Goal: Navigation & Orientation: Find specific page/section

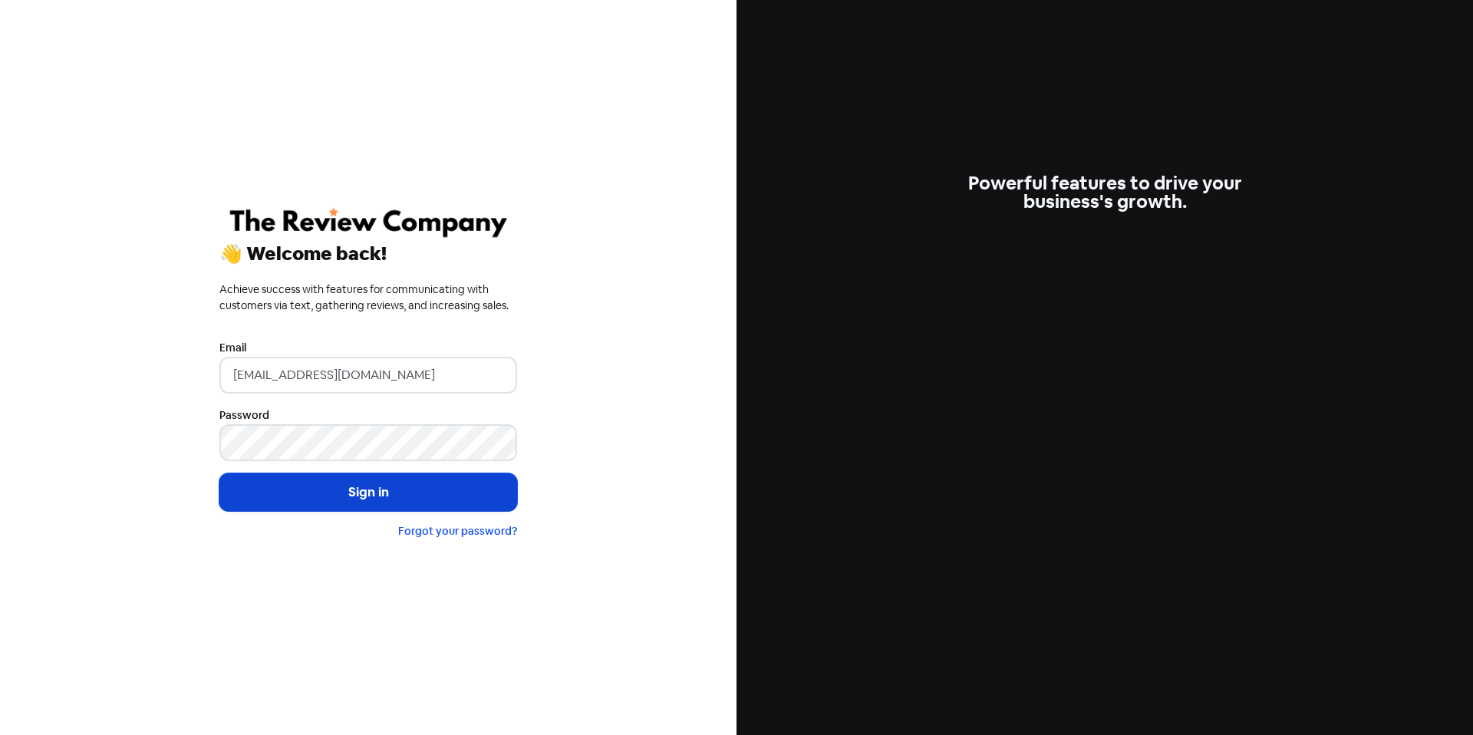
click at [431, 493] on button "Sign in" at bounding box center [368, 492] width 298 height 38
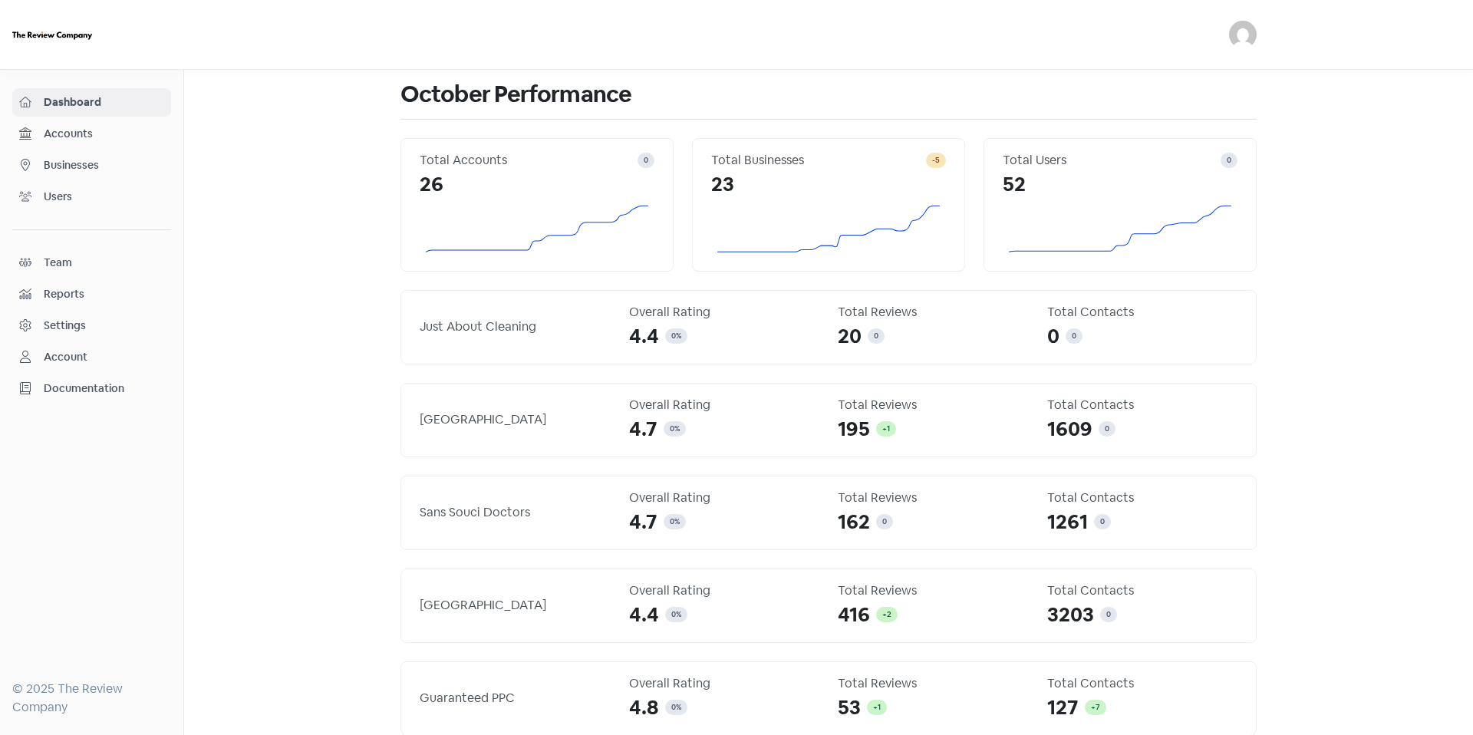
click at [116, 142] on div "Accounts" at bounding box center [91, 134] width 145 height 18
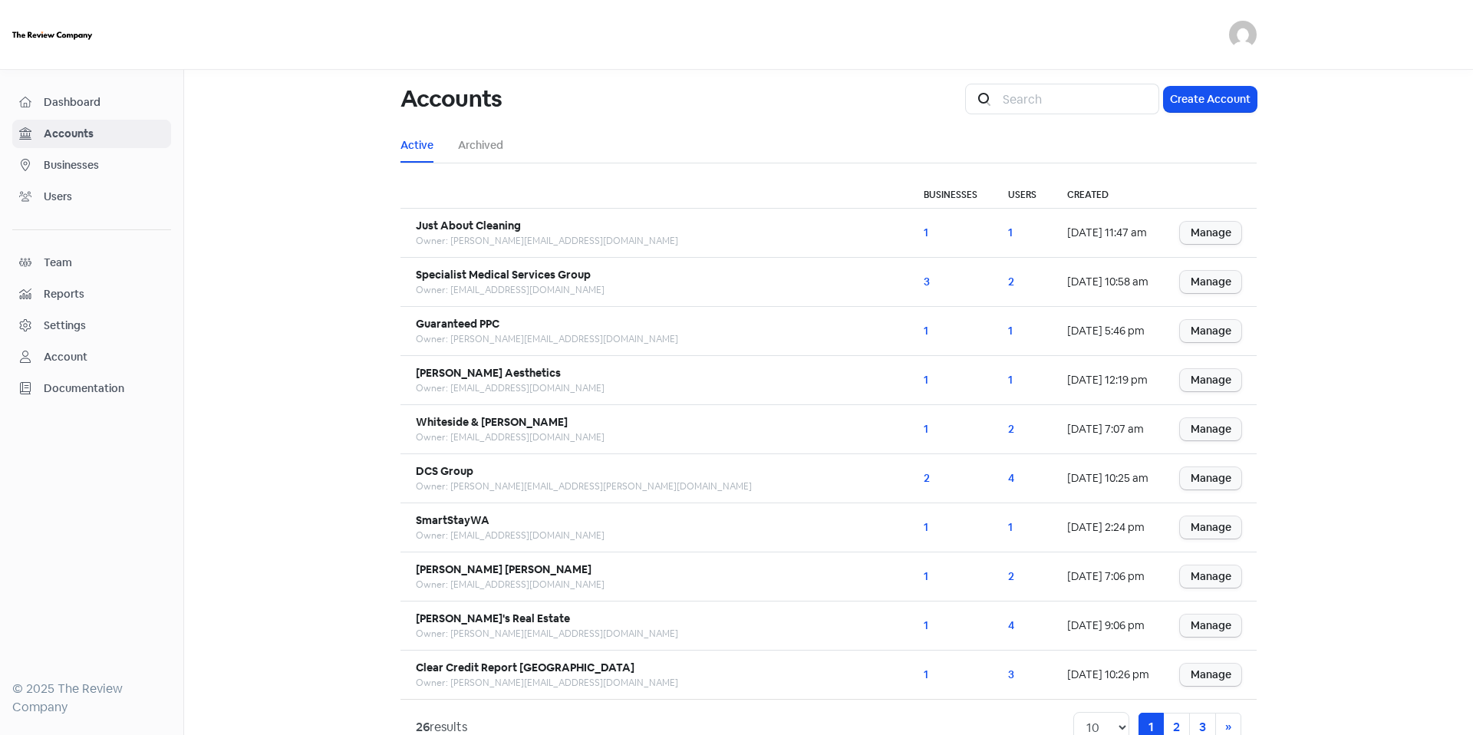
click at [151, 172] on span "Businesses" at bounding box center [104, 165] width 120 height 16
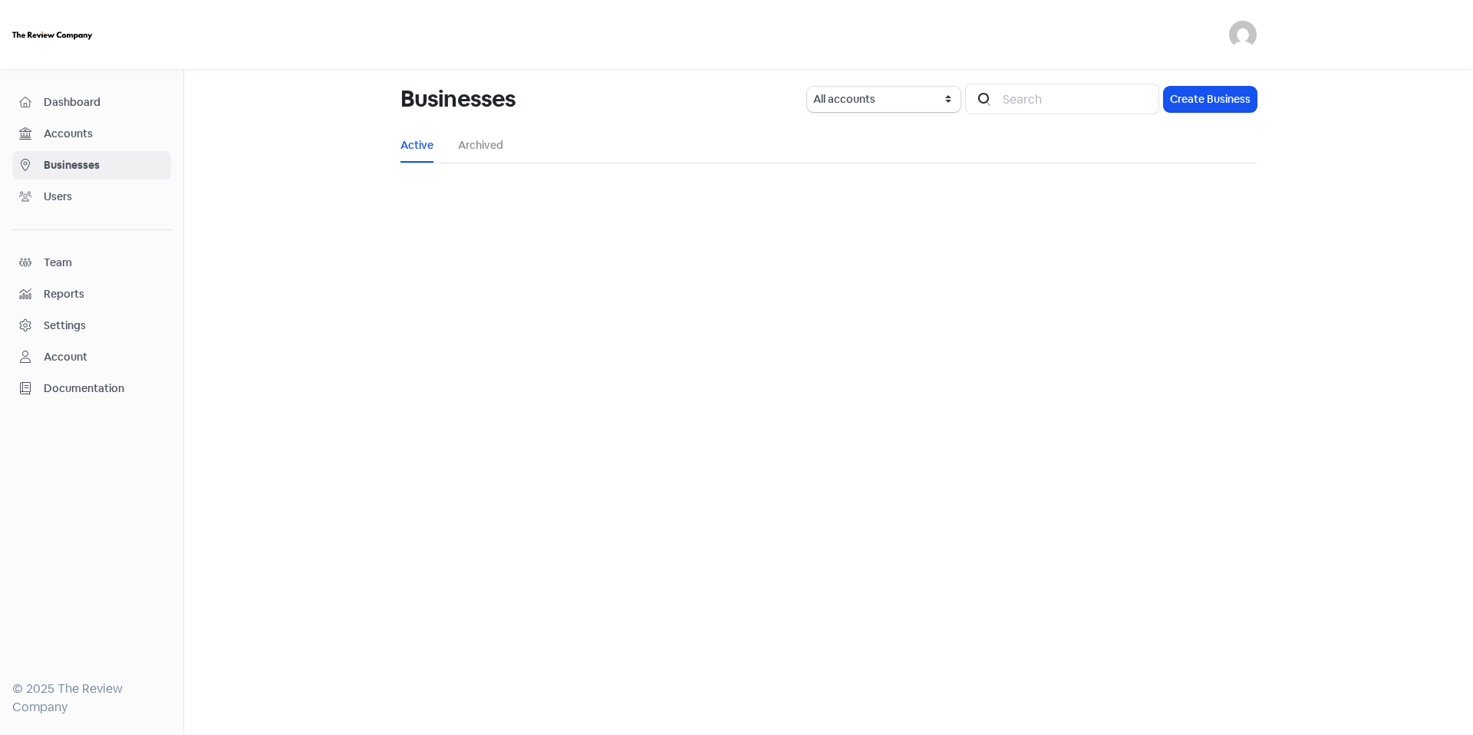
click at [124, 135] on span "Accounts" at bounding box center [104, 134] width 120 height 16
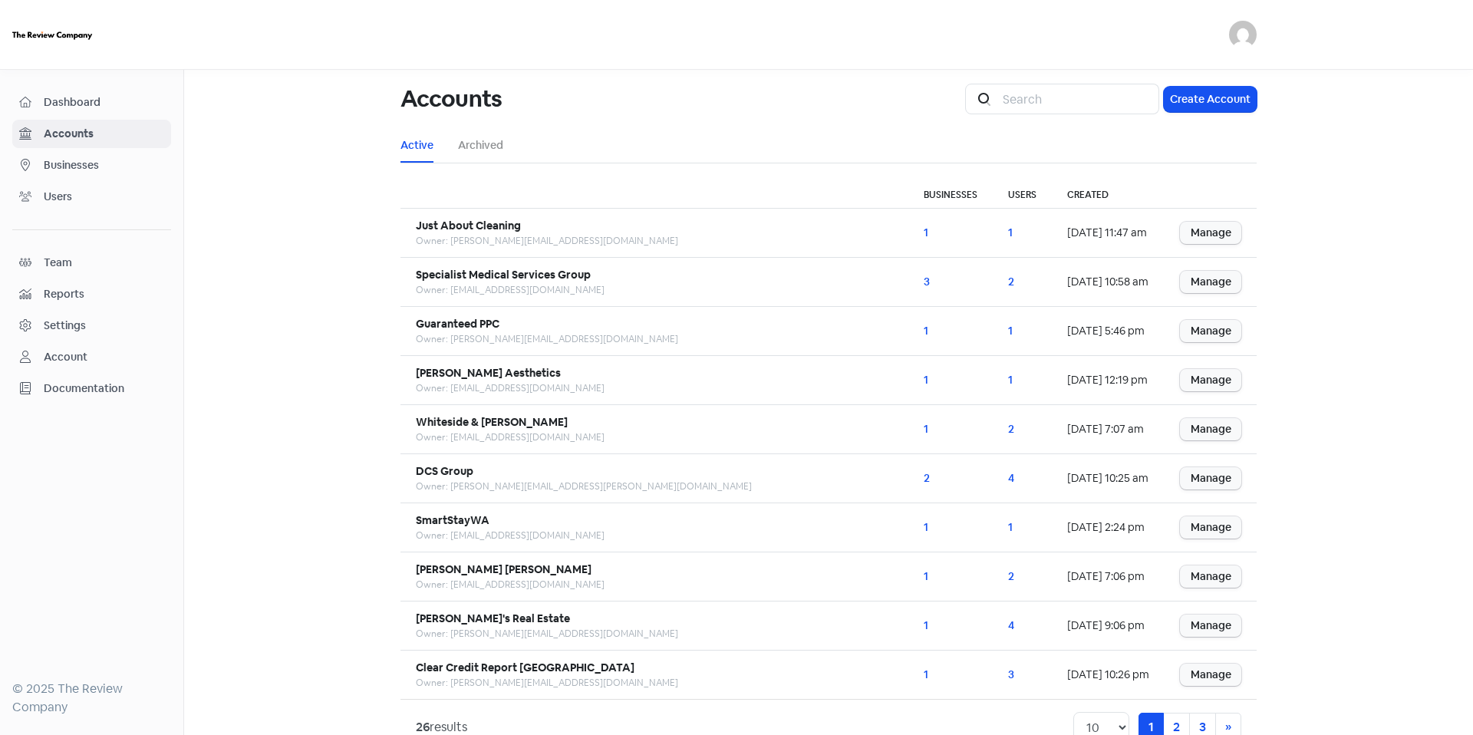
click at [123, 165] on span "Businesses" at bounding box center [104, 165] width 120 height 16
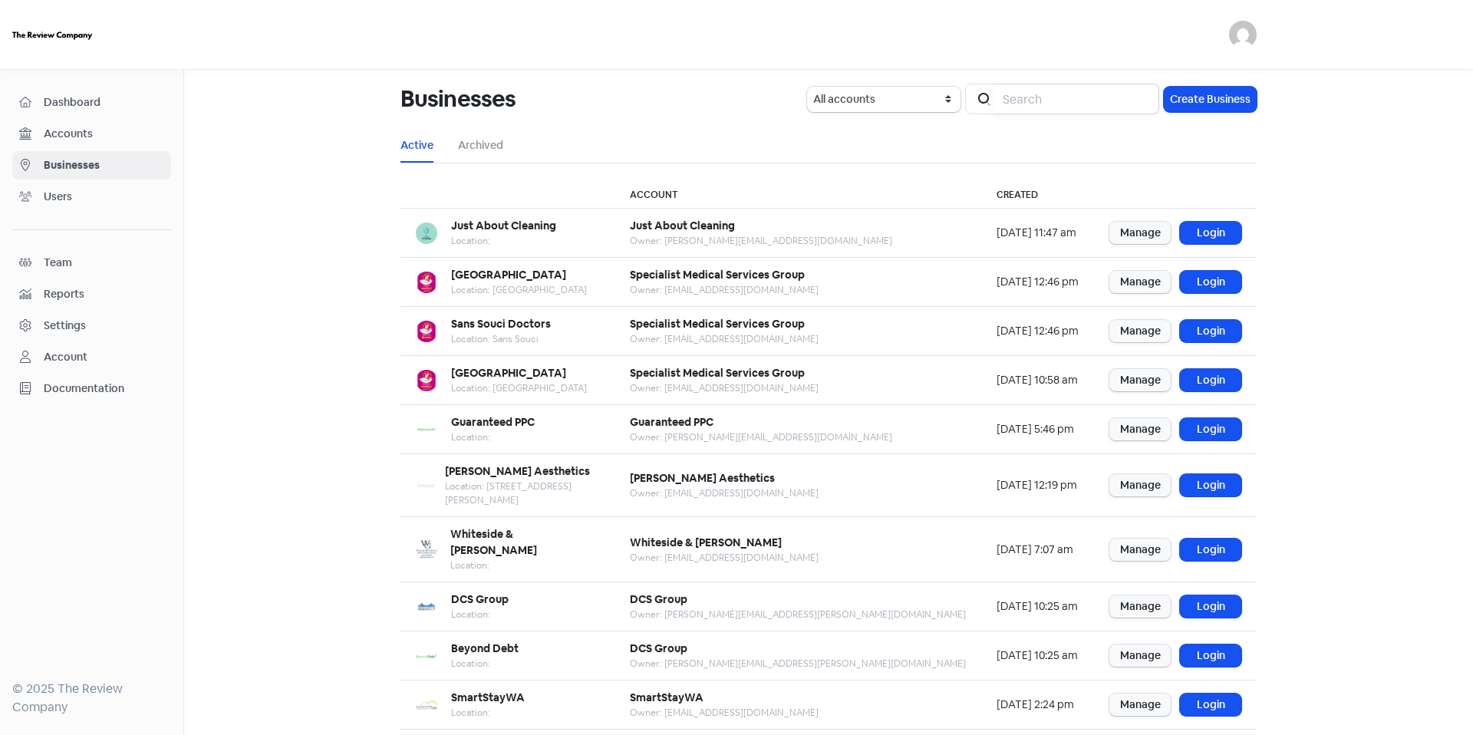
click at [1077, 103] on input "search" at bounding box center [1077, 99] width 166 height 31
click at [1201, 694] on link "Login" at bounding box center [1210, 705] width 61 height 22
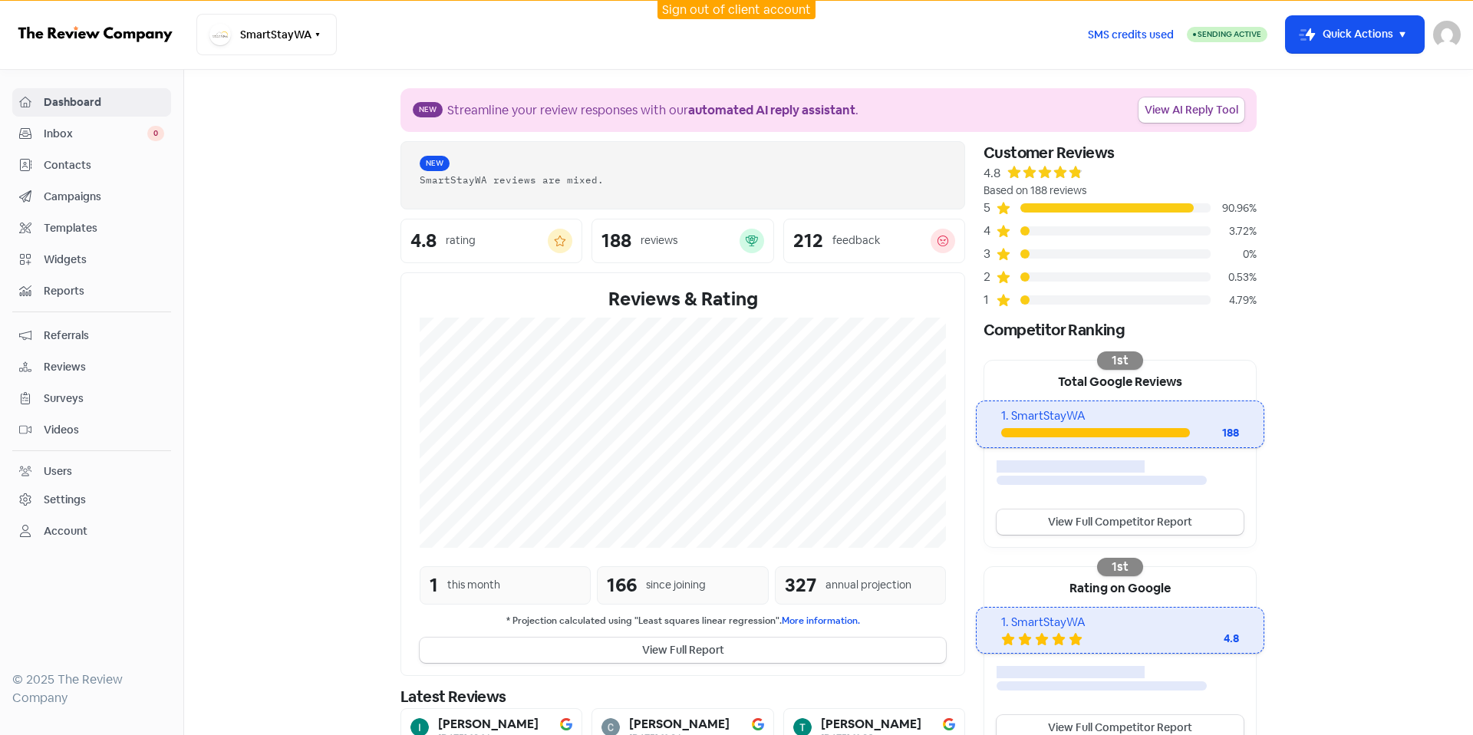
click at [106, 172] on span "Contacts" at bounding box center [104, 165] width 120 height 16
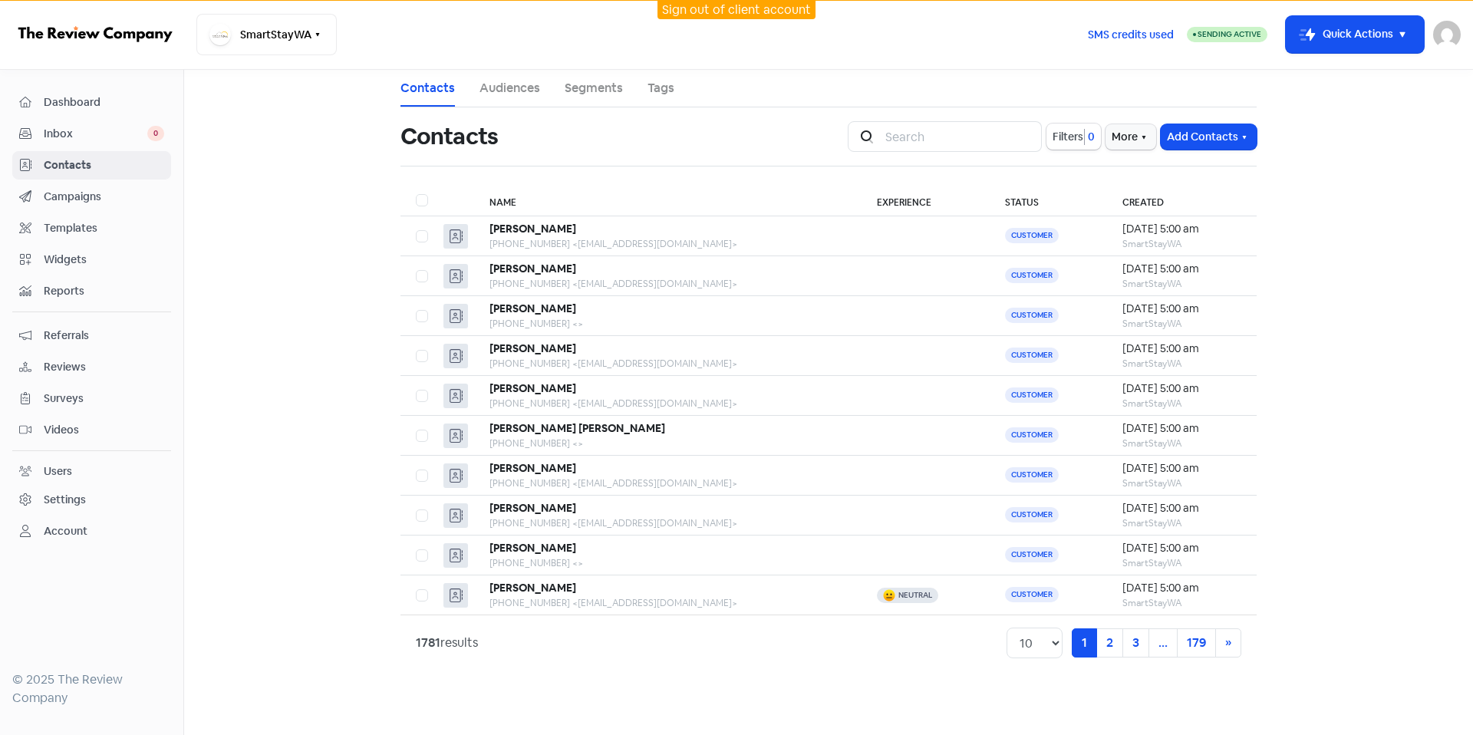
click at [106, 200] on span "Campaigns" at bounding box center [104, 197] width 120 height 16
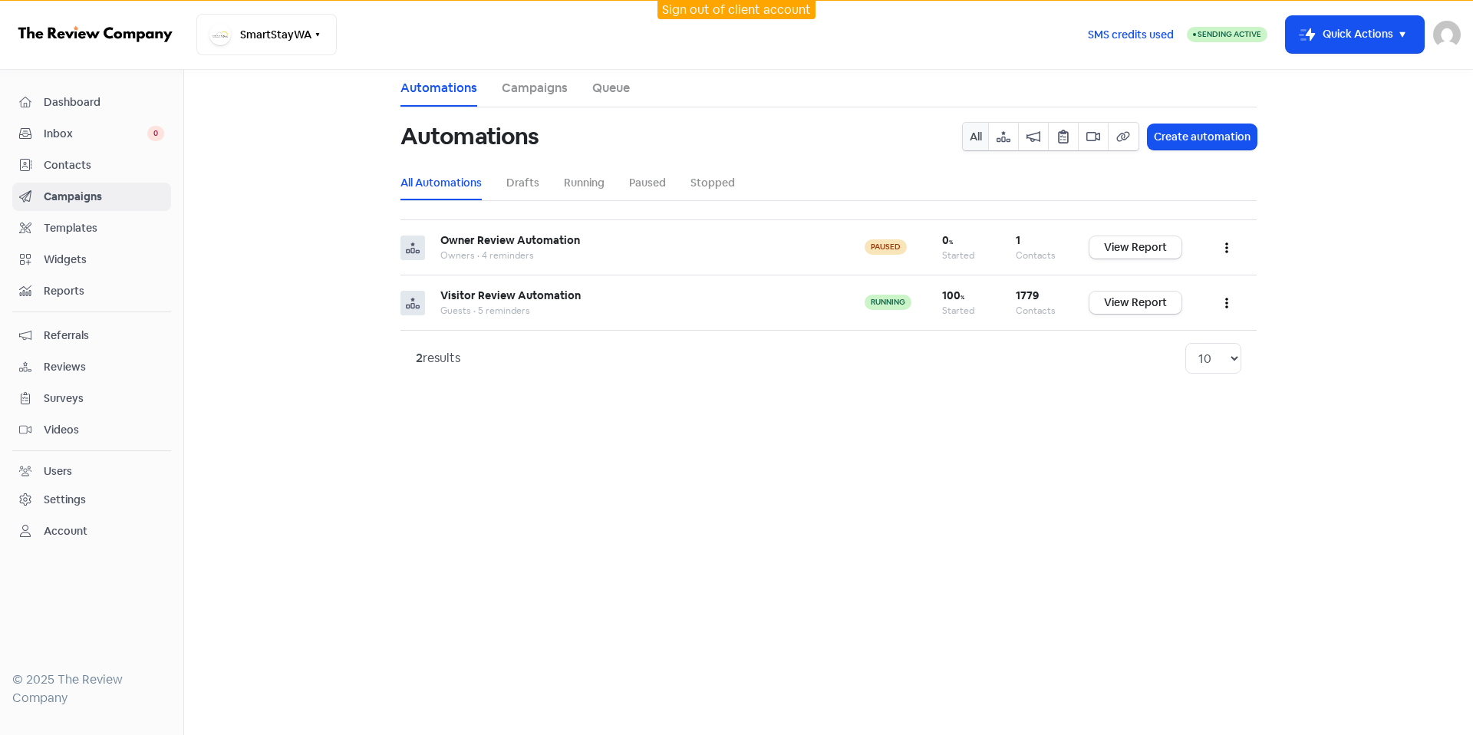
click at [94, 103] on span "Dashboard" at bounding box center [104, 102] width 120 height 16
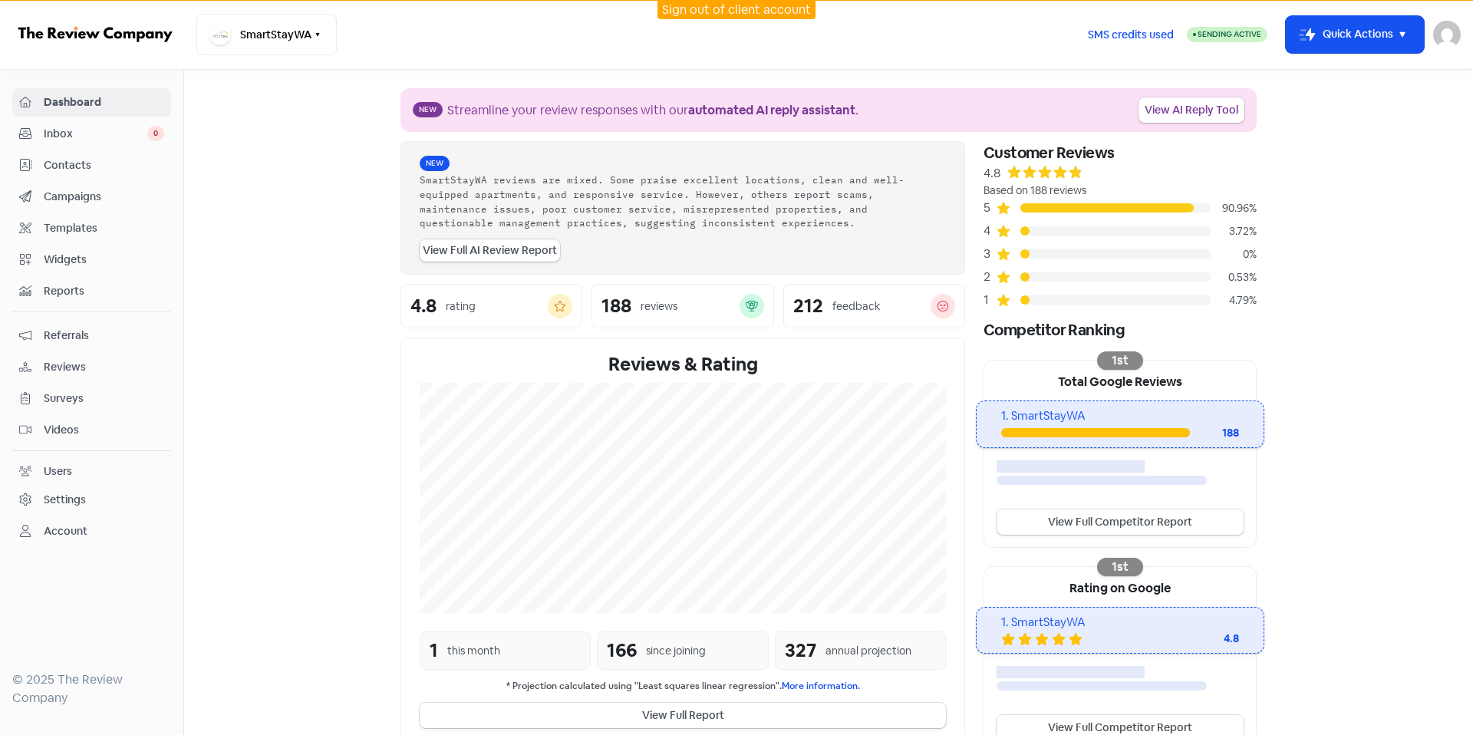
click at [80, 197] on span "Campaigns" at bounding box center [104, 197] width 120 height 16
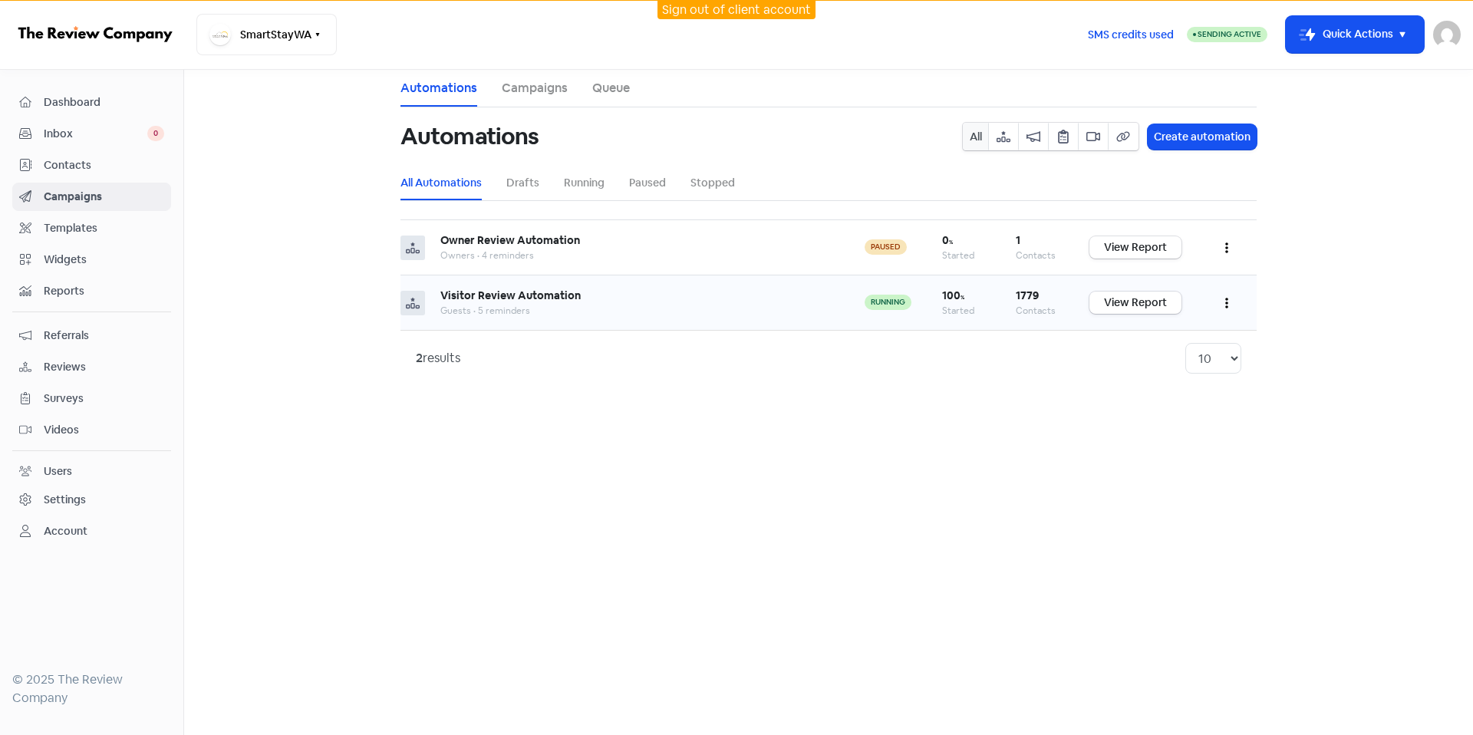
click at [1226, 311] on button "button" at bounding box center [1226, 303] width 29 height 36
click at [1014, 332] on div "2 results 10 20 30 50 100" at bounding box center [829, 358] width 856 height 56
click at [1132, 305] on link "View Report" at bounding box center [1136, 303] width 92 height 22
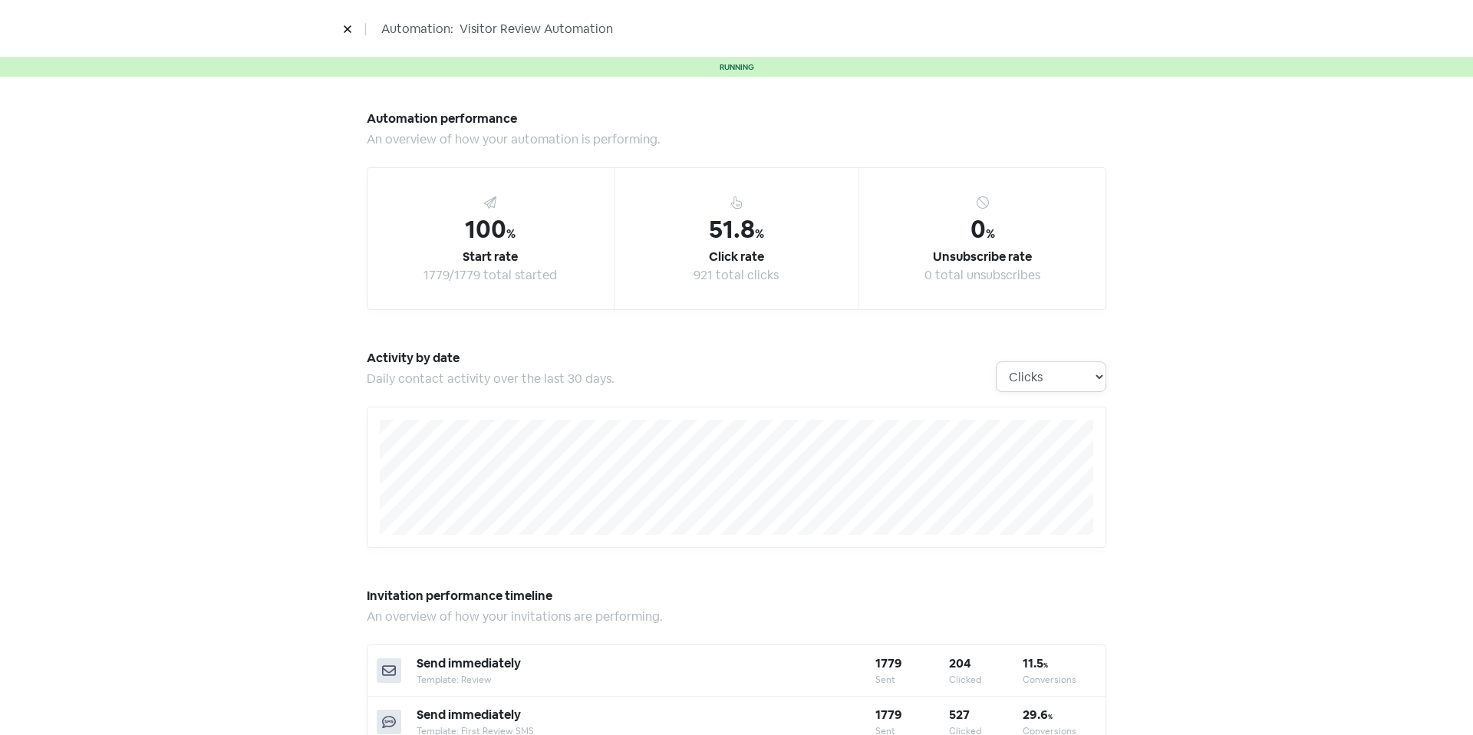
click at [1067, 368] on select "Clicks Deliveries Unsubscribes" at bounding box center [1051, 376] width 111 height 31
click at [996, 361] on select "Clicks Deliveries Unsubscribes" at bounding box center [1051, 376] width 111 height 31
click at [1068, 388] on select "Clicks Deliveries Unsubscribes" at bounding box center [1051, 376] width 111 height 31
select select "activity_by_unsubscribes"
click at [996, 361] on select "Clicks Deliveries Unsubscribes" at bounding box center [1051, 376] width 111 height 31
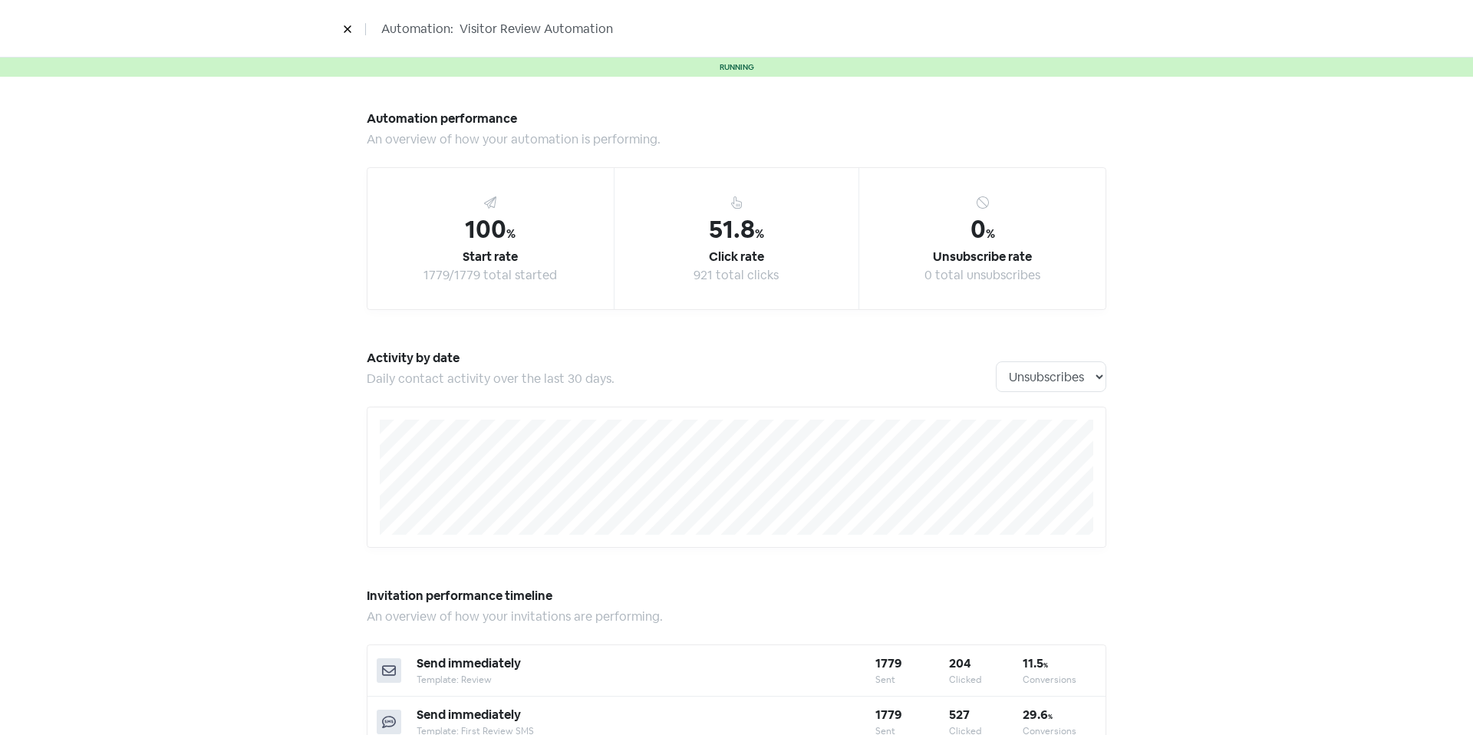
click at [343, 34] on icon at bounding box center [347, 29] width 9 height 9
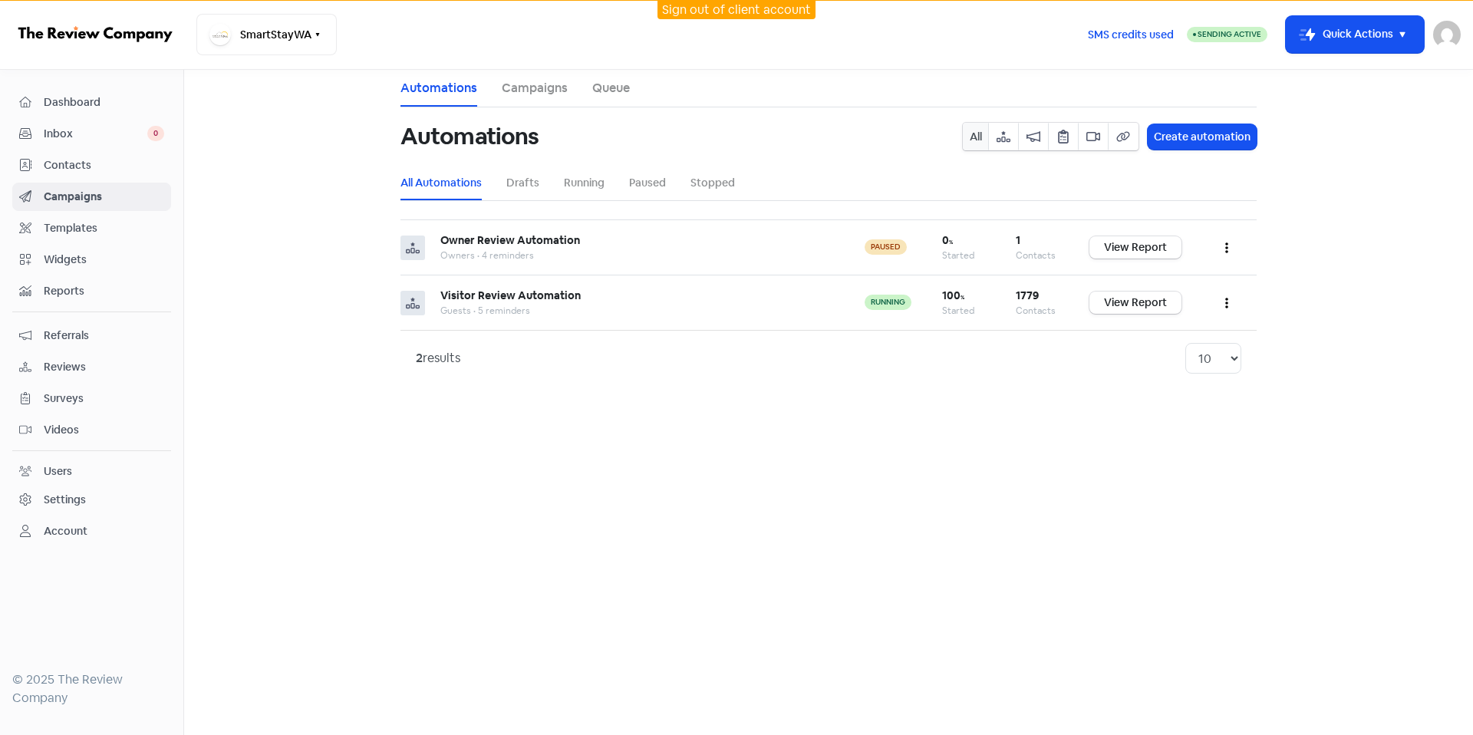
click at [109, 229] on span "Templates" at bounding box center [104, 228] width 120 height 16
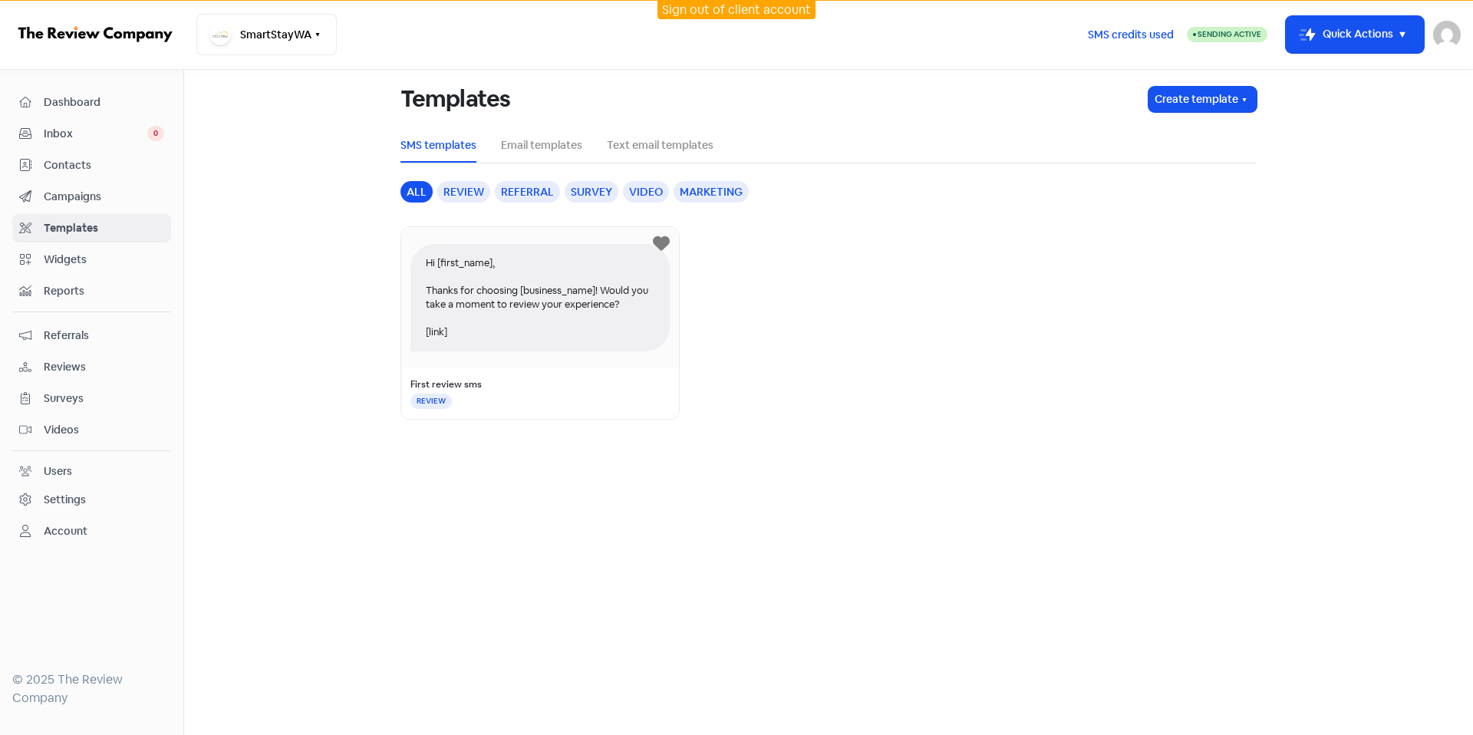
click at [116, 188] on div "Campaigns" at bounding box center [91, 197] width 145 height 18
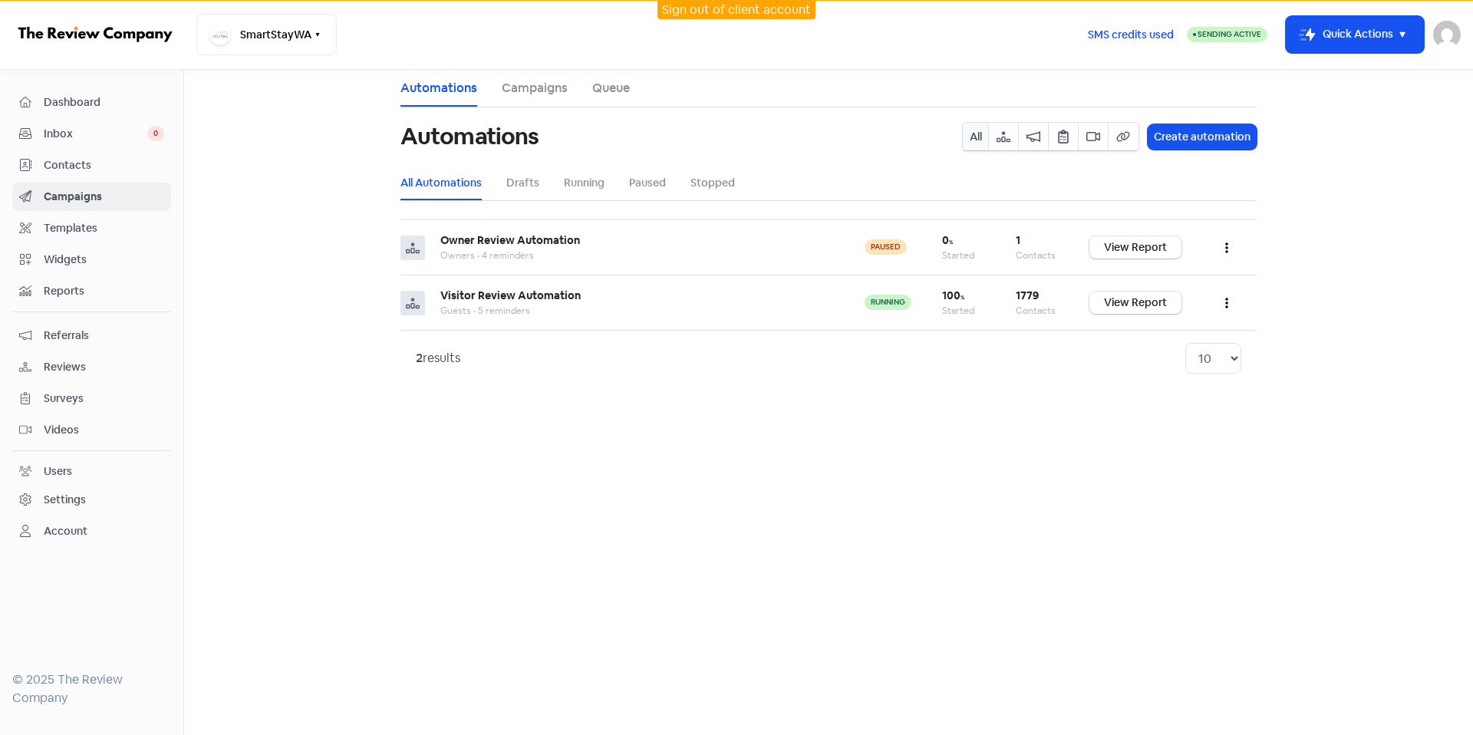
click at [118, 360] on span "Reviews" at bounding box center [104, 367] width 120 height 16
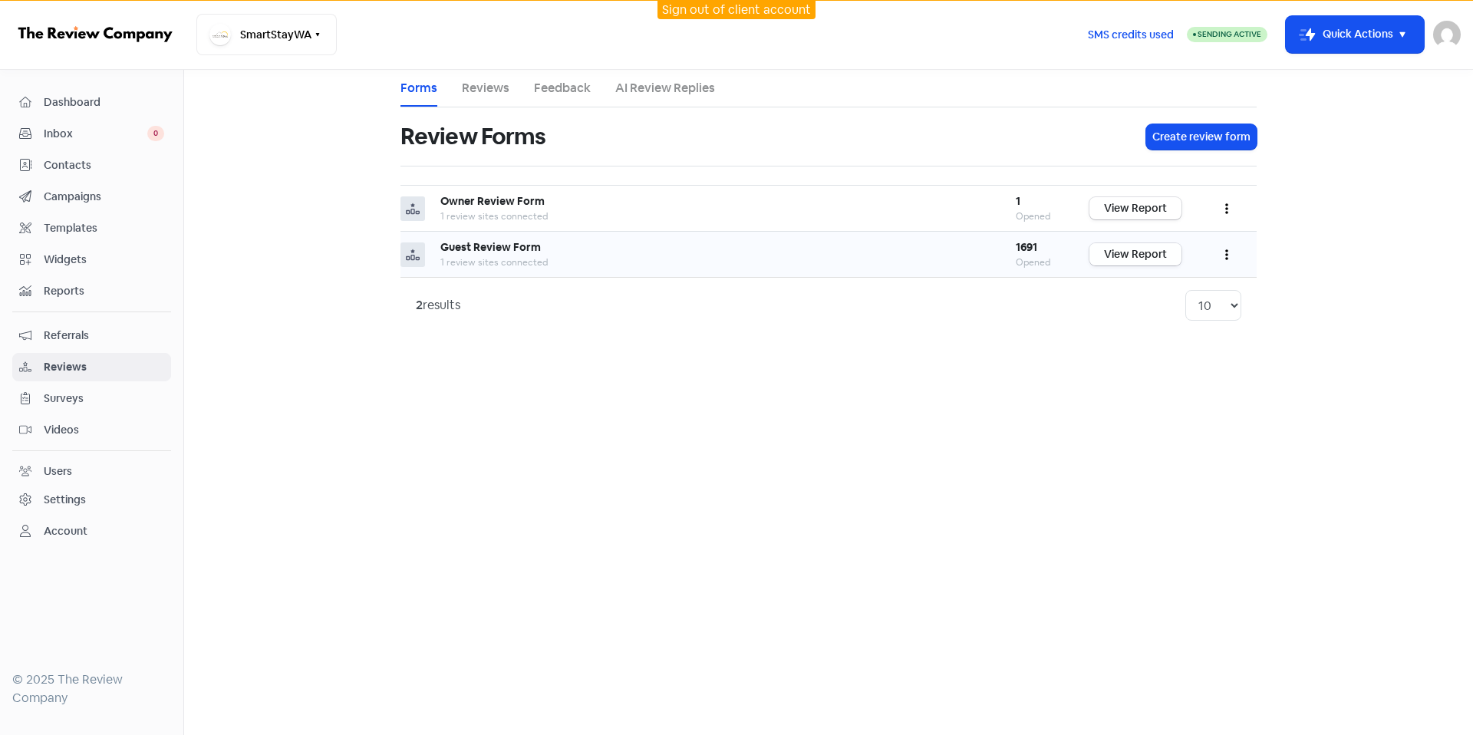
click at [1171, 257] on link "View Report" at bounding box center [1136, 254] width 92 height 22
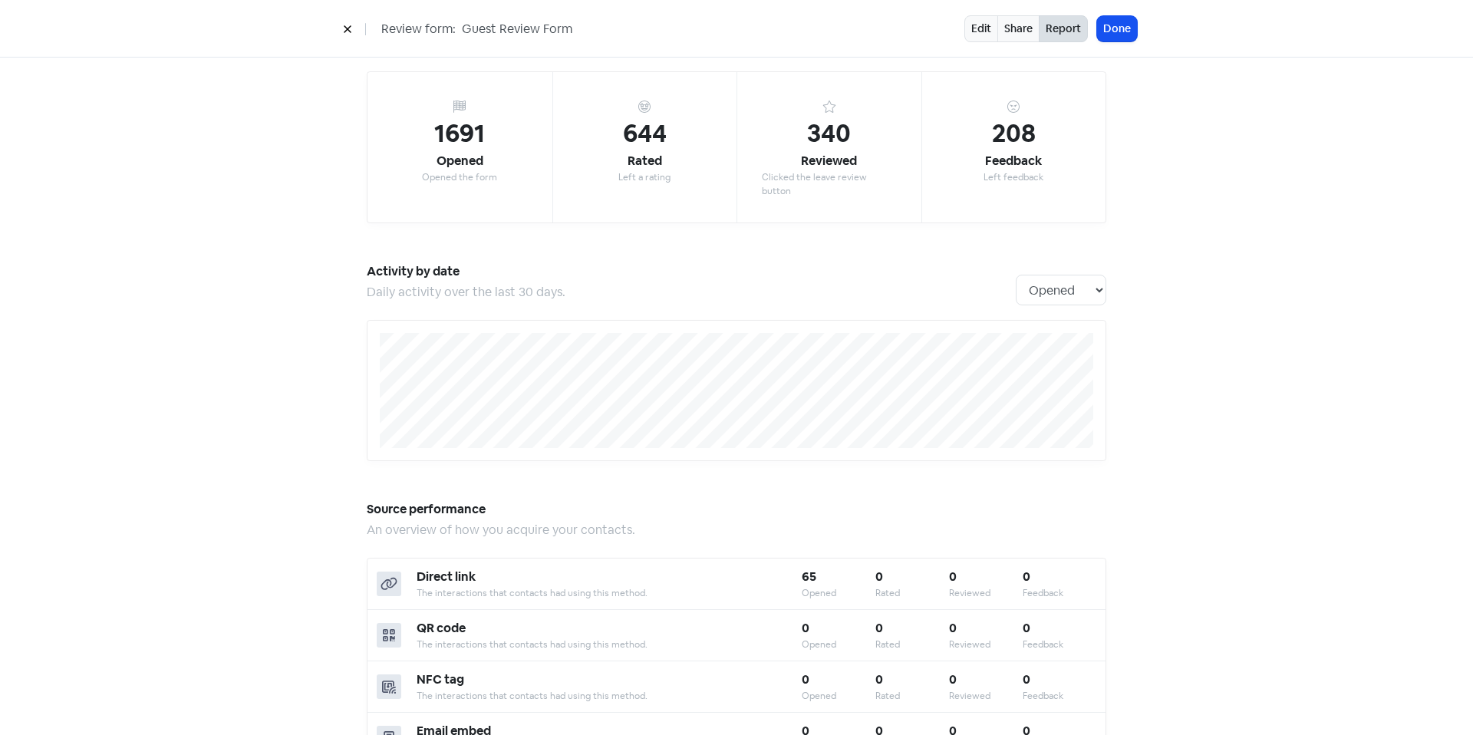
scroll to position [65, 0]
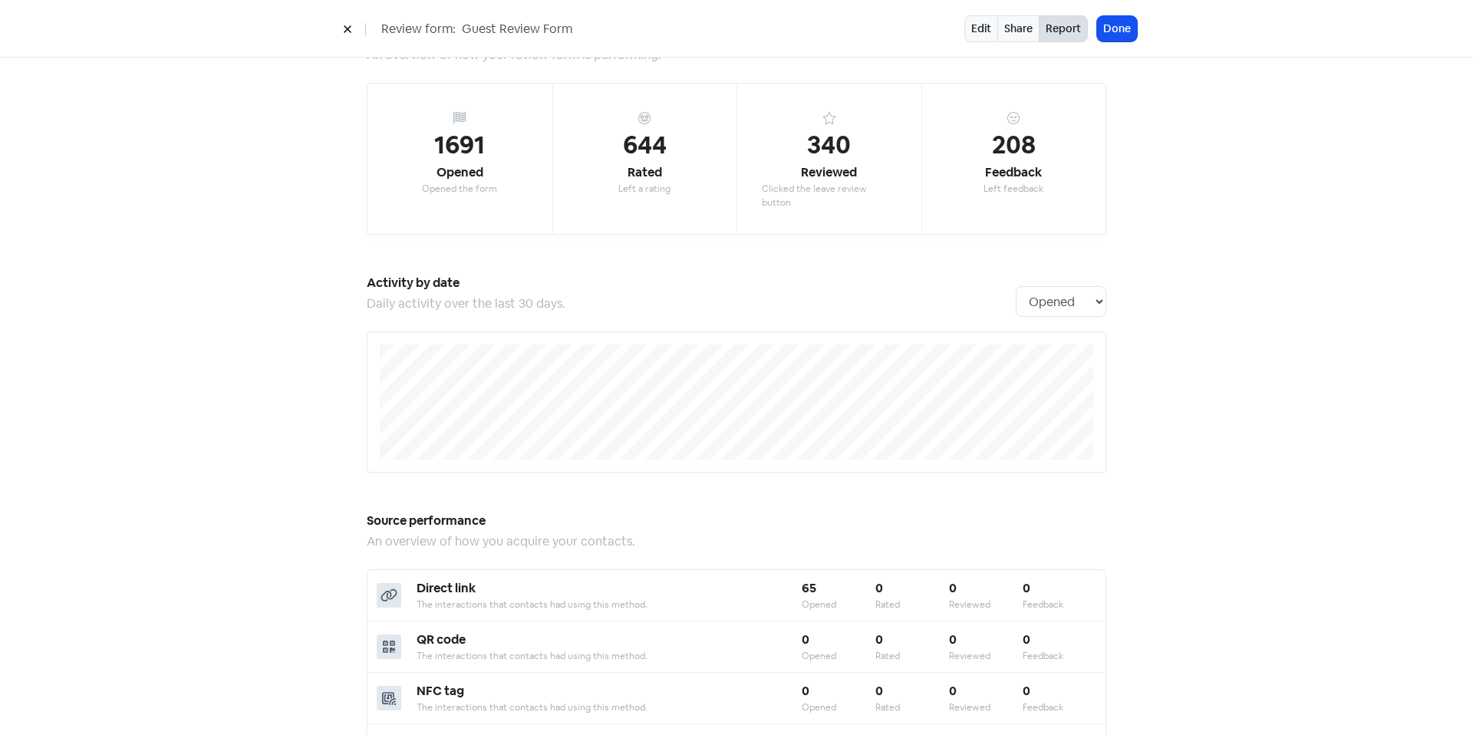
click at [350, 29] on icon at bounding box center [347, 29] width 9 height 9
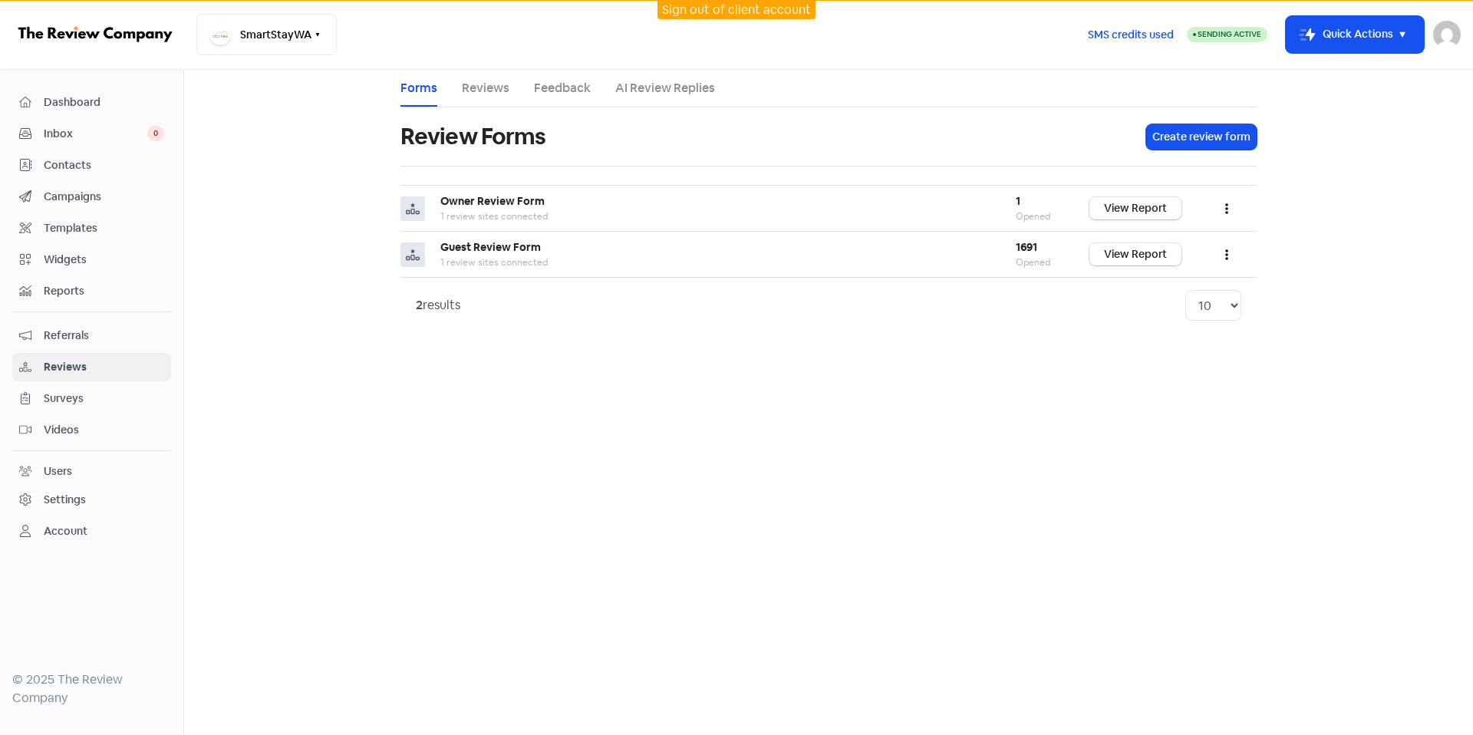
click at [86, 328] on span "Referrals" at bounding box center [104, 336] width 120 height 16
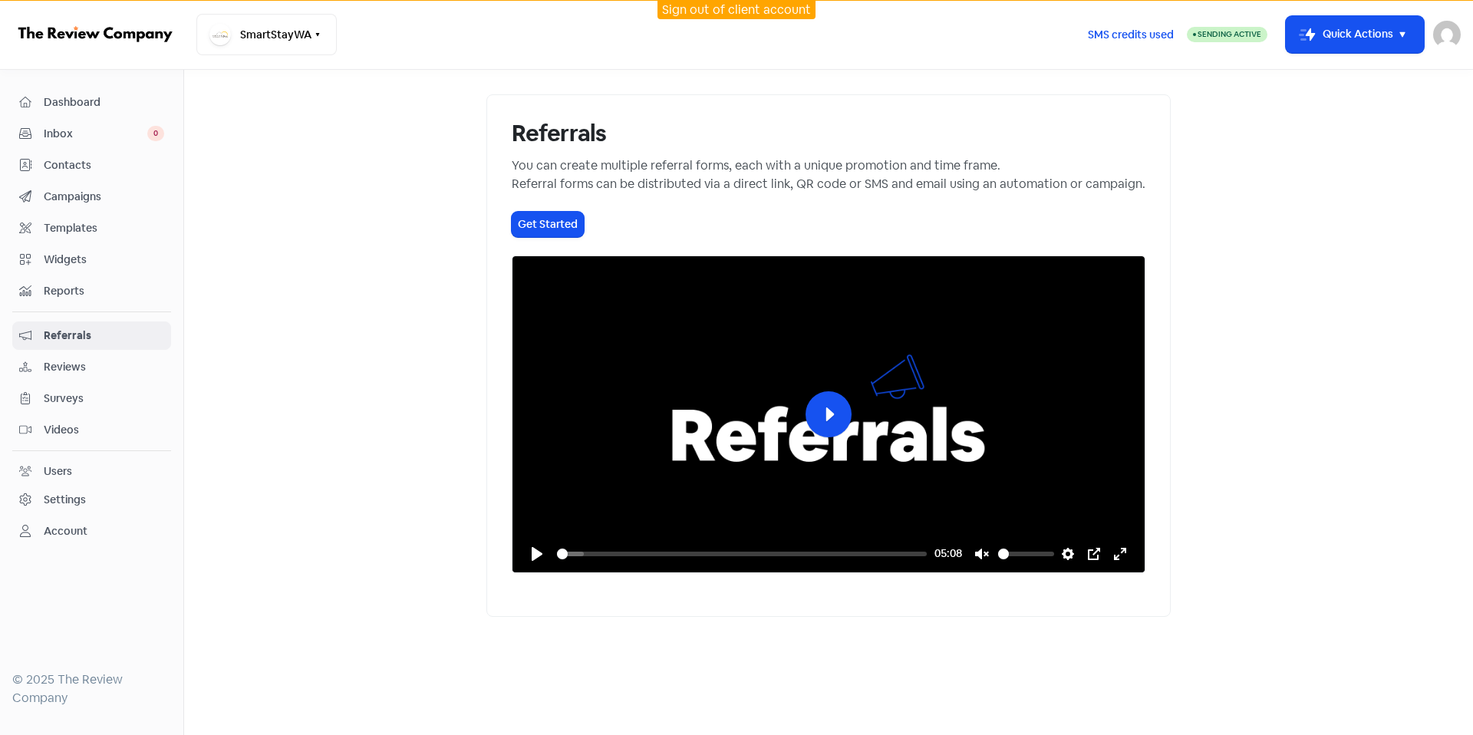
click at [129, 358] on div "Reviews" at bounding box center [91, 367] width 145 height 18
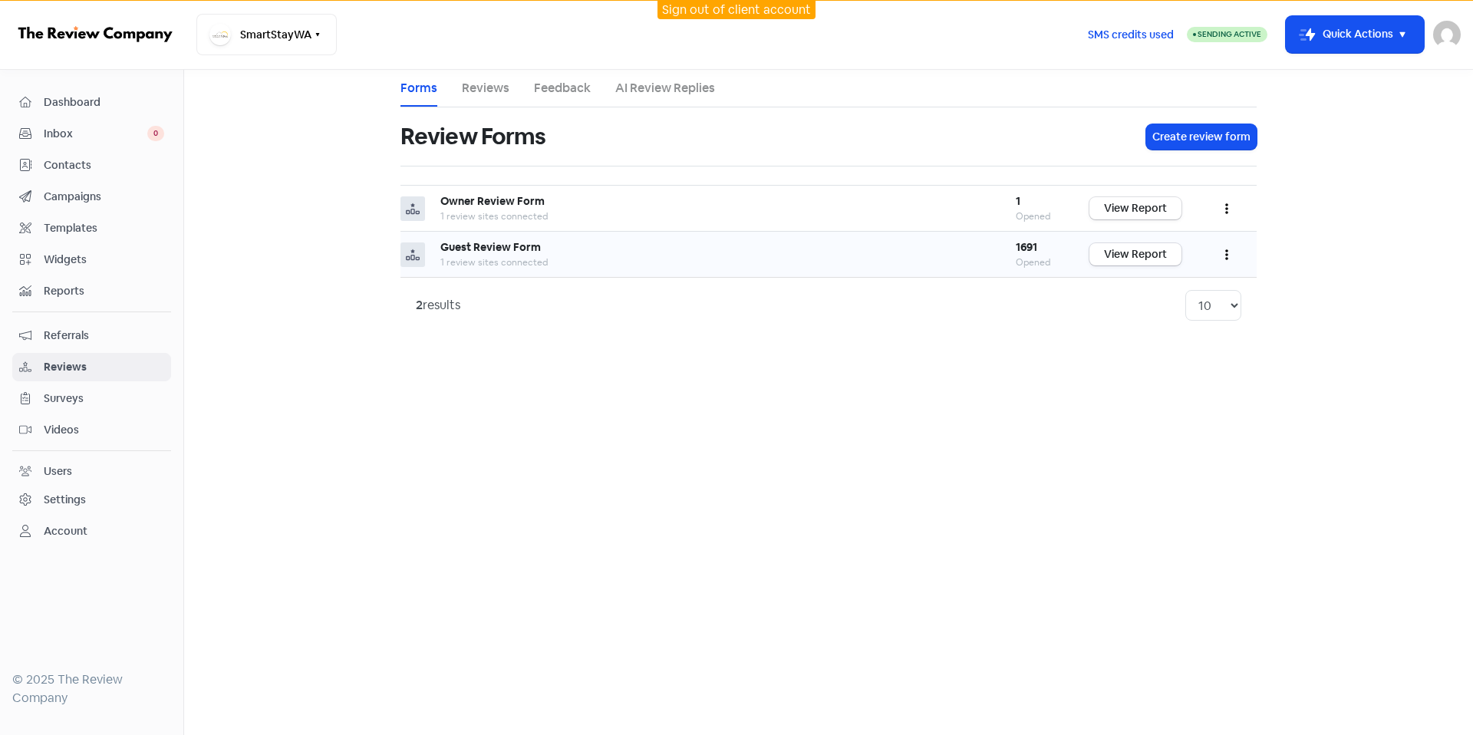
click at [1236, 259] on button "button" at bounding box center [1226, 254] width 29 height 36
click at [1212, 299] on link "Preview" at bounding box center [1176, 293] width 129 height 31
click at [118, 295] on span "Reports" at bounding box center [104, 291] width 120 height 16
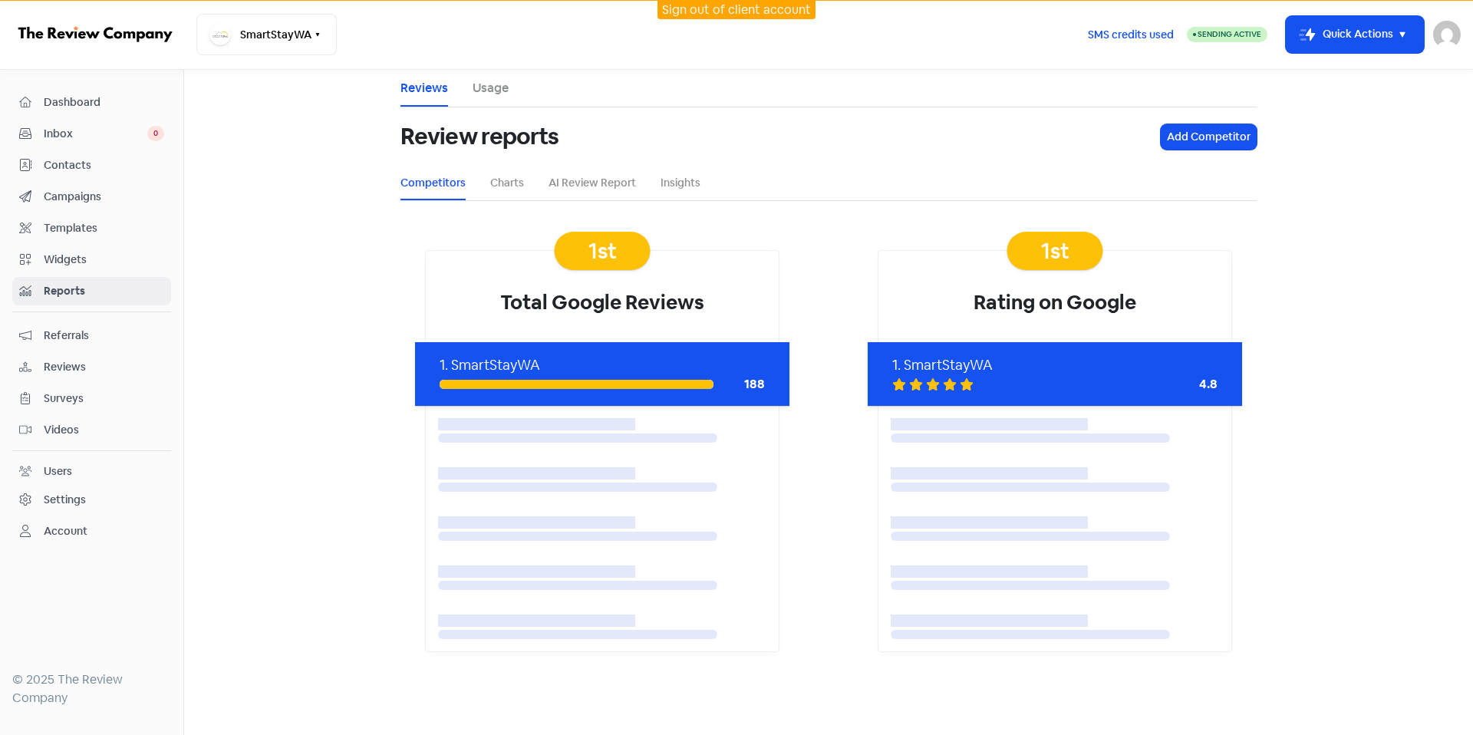
click at [512, 87] on ul "Reviews Usage" at bounding box center [829, 89] width 856 height 38
click at [478, 78] on li "Usage" at bounding box center [491, 88] width 36 height 37
click at [498, 96] on link "Usage" at bounding box center [491, 88] width 36 height 18
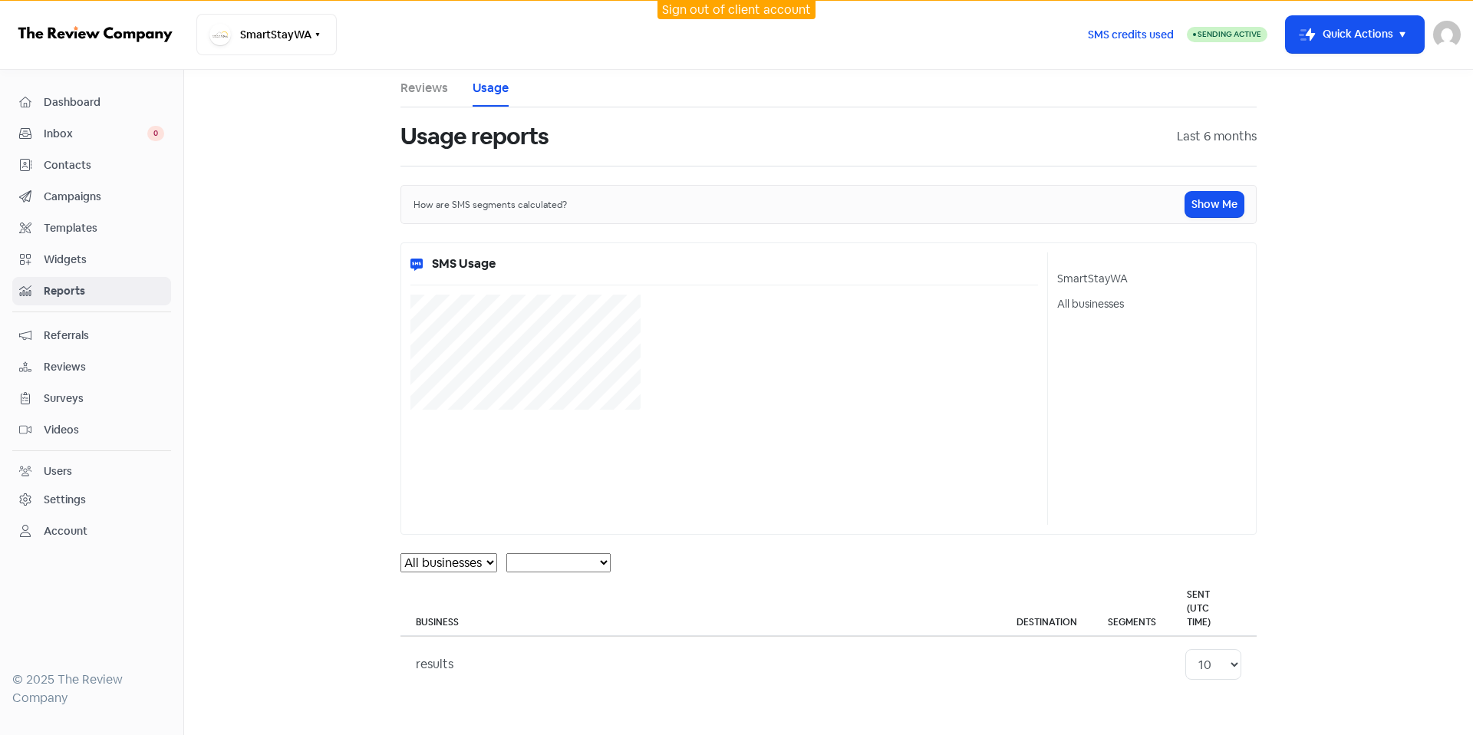
select select "[object Object]"
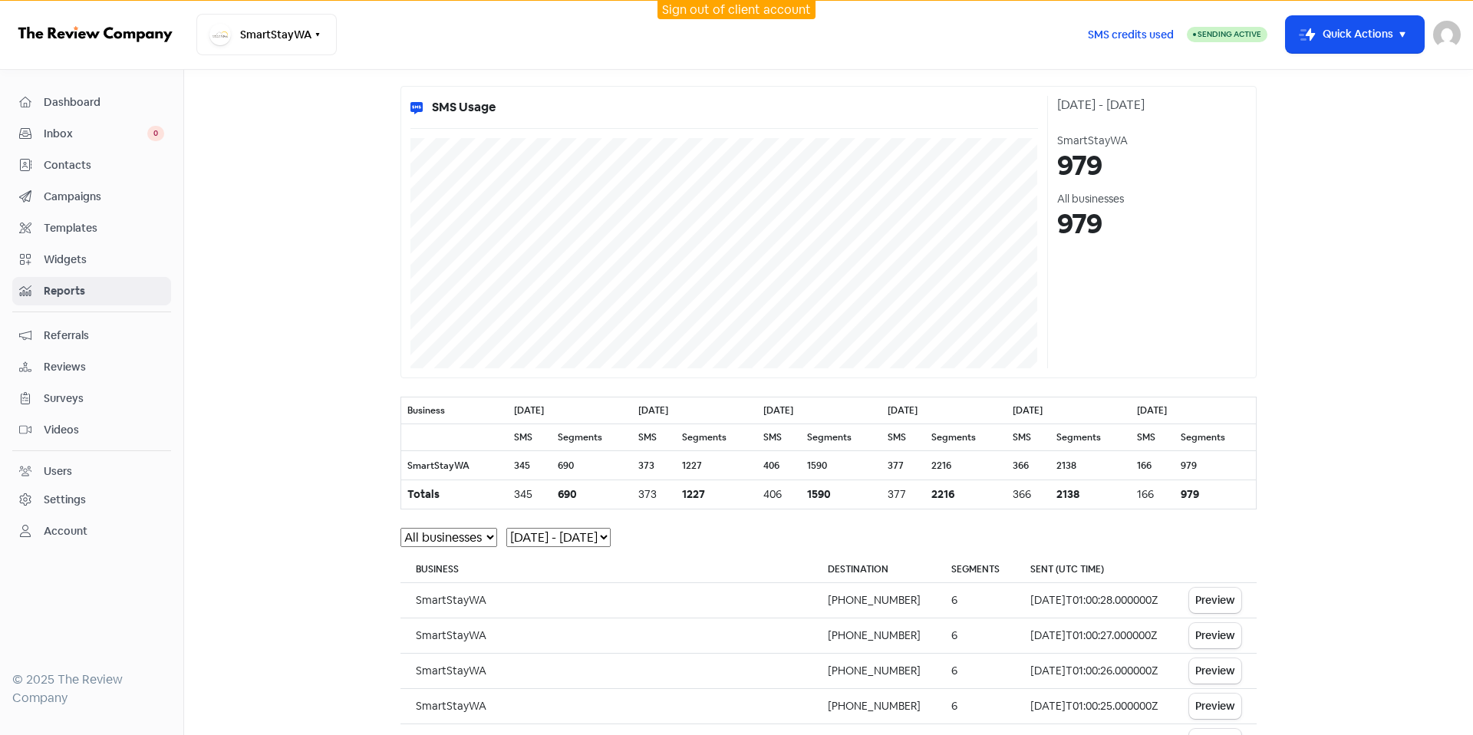
scroll to position [166, 0]
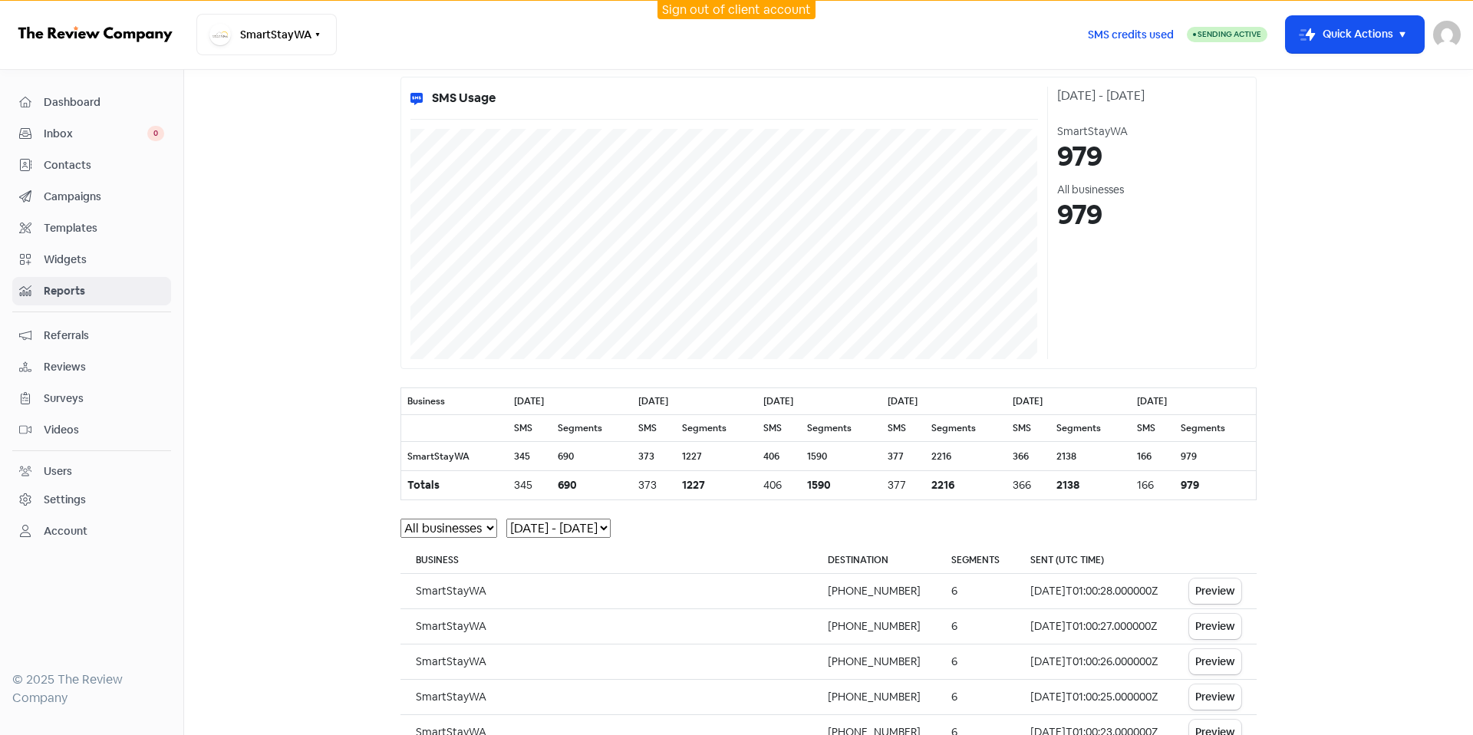
click at [748, 11] on link "Sign out of client account" at bounding box center [736, 10] width 149 height 16
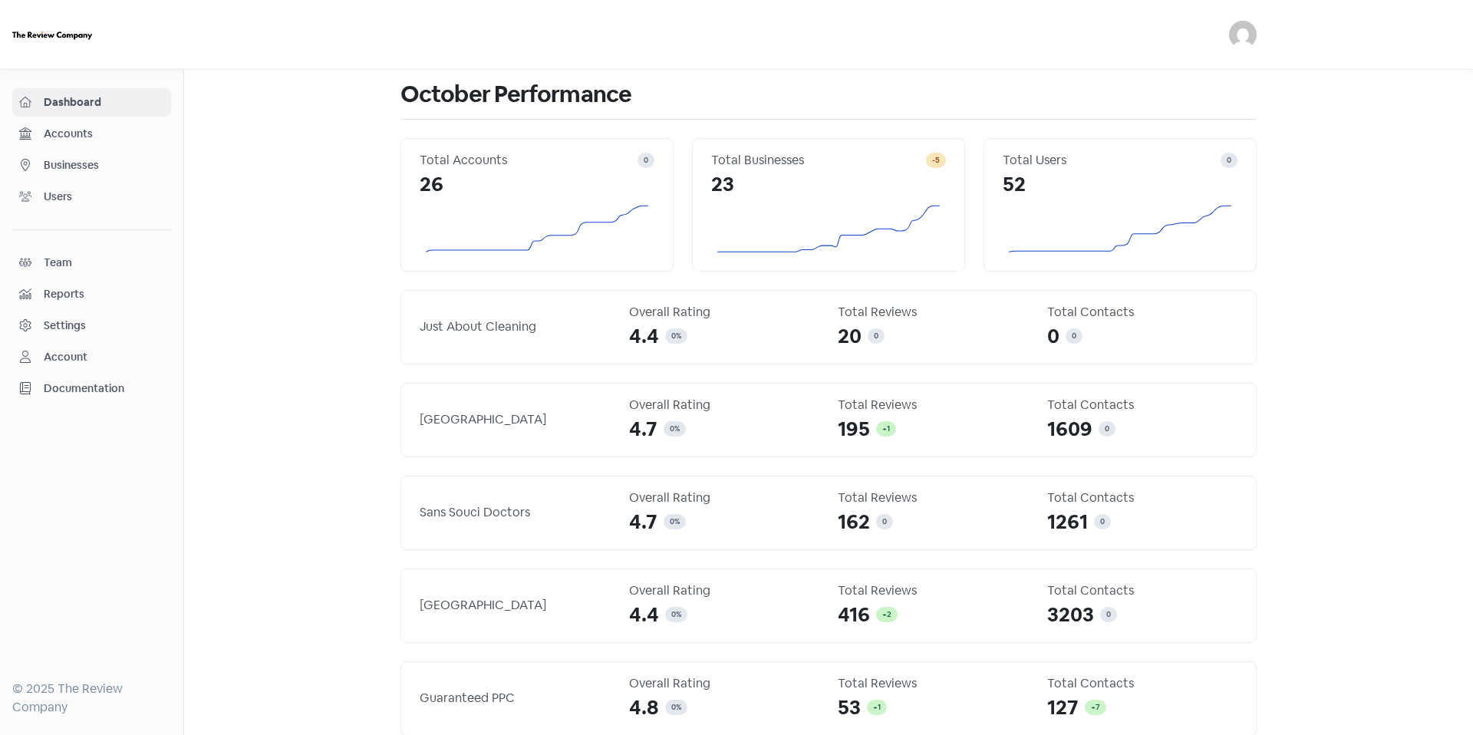
click at [91, 130] on span "Accounts" at bounding box center [104, 134] width 120 height 16
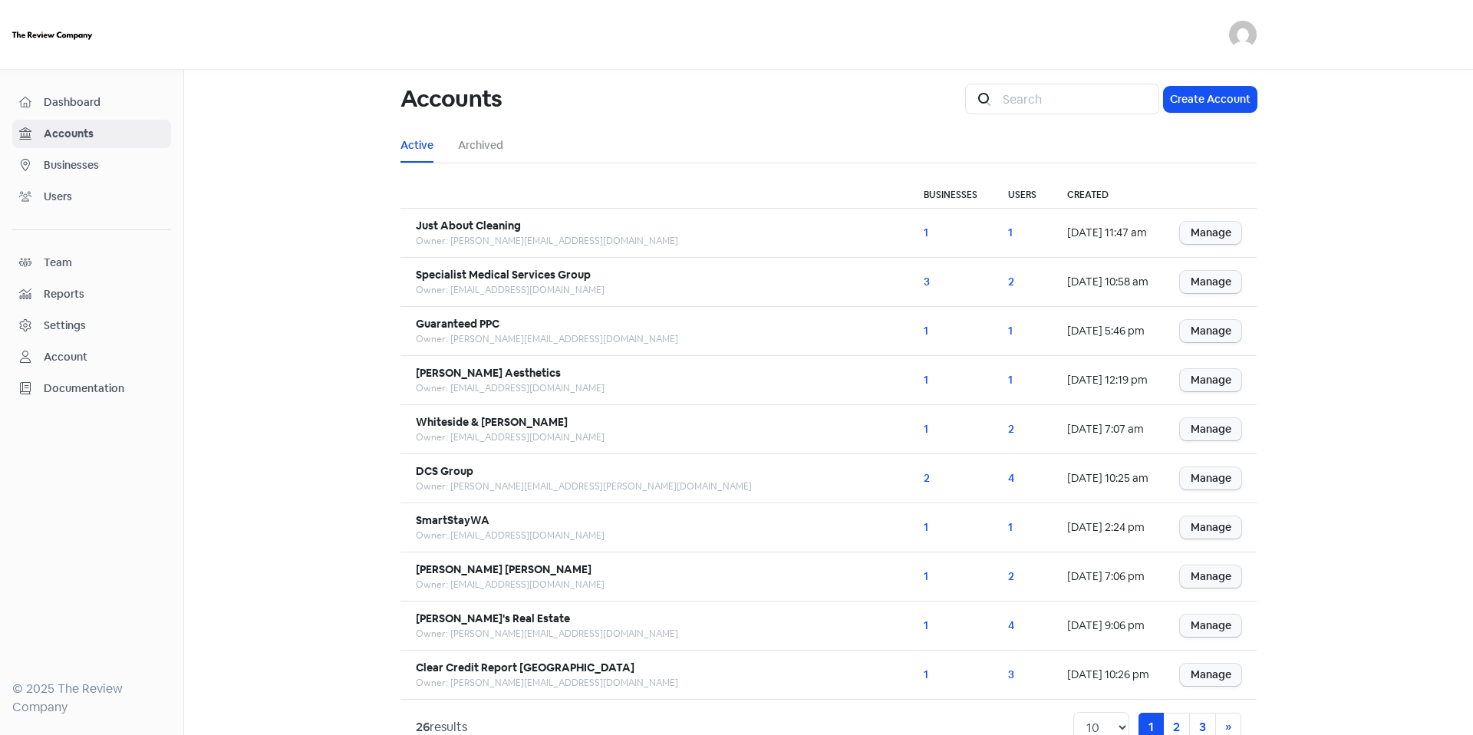
click at [129, 284] on link "Reports" at bounding box center [91, 294] width 159 height 28
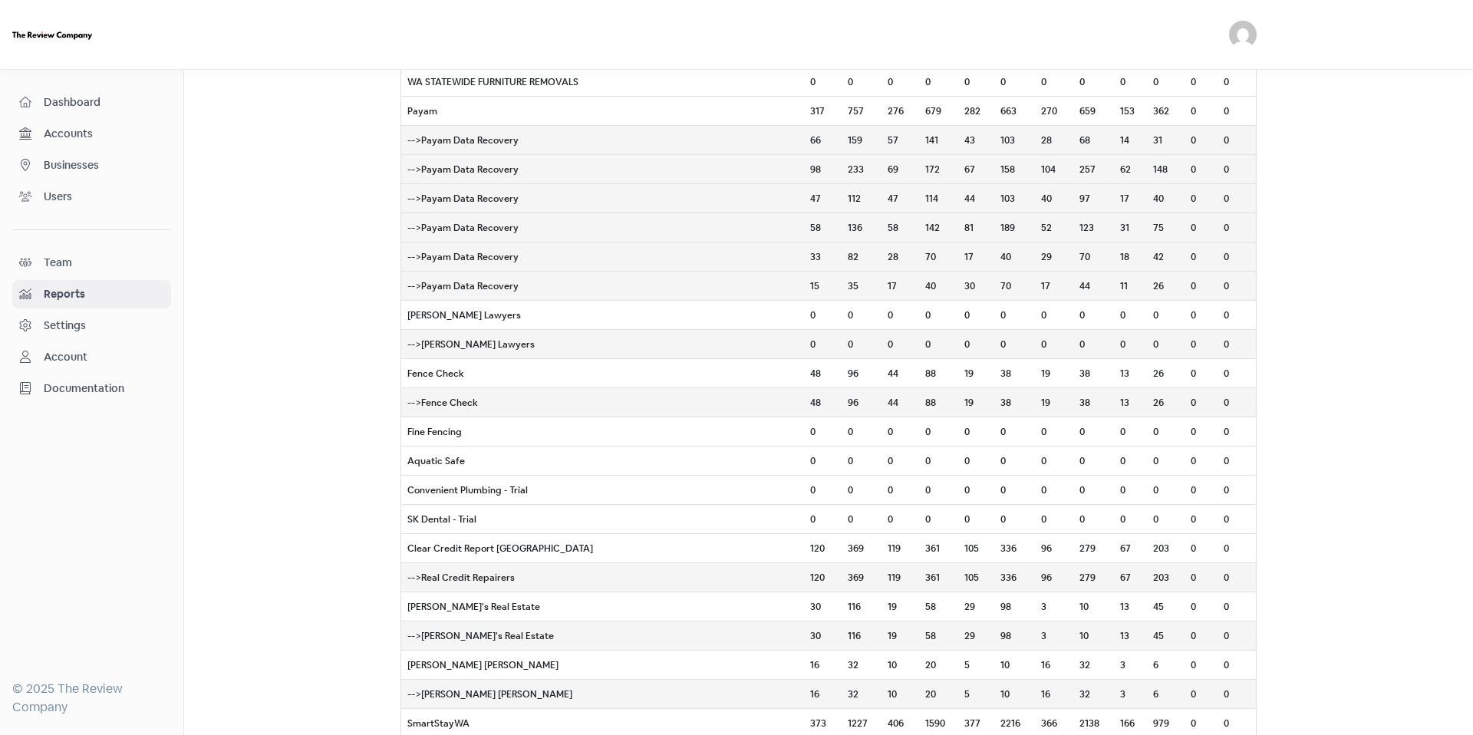
scroll to position [594, 0]
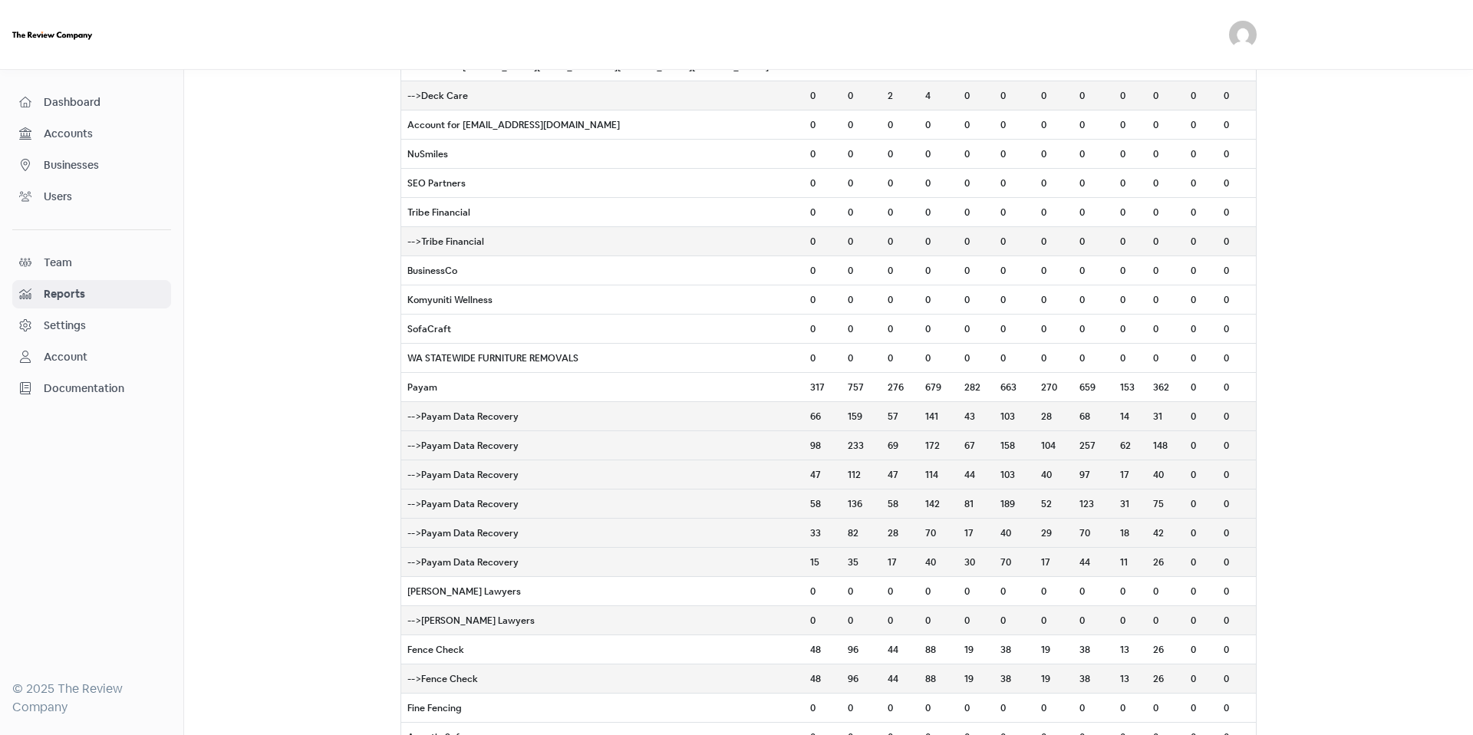
click at [1080, 390] on small "659" at bounding box center [1088, 388] width 16 height 15
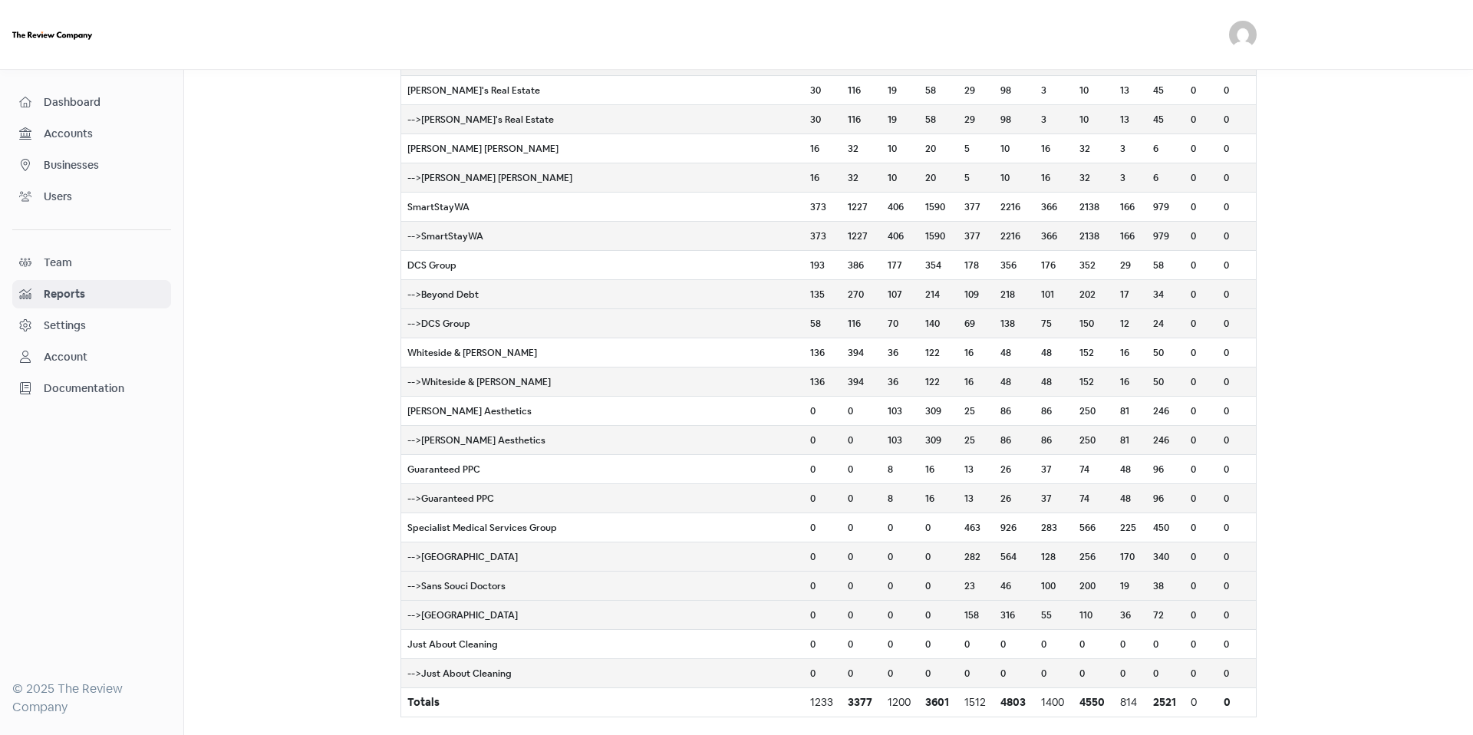
scroll to position [1387, 0]
click at [1080, 522] on small "566" at bounding box center [1088, 527] width 16 height 15
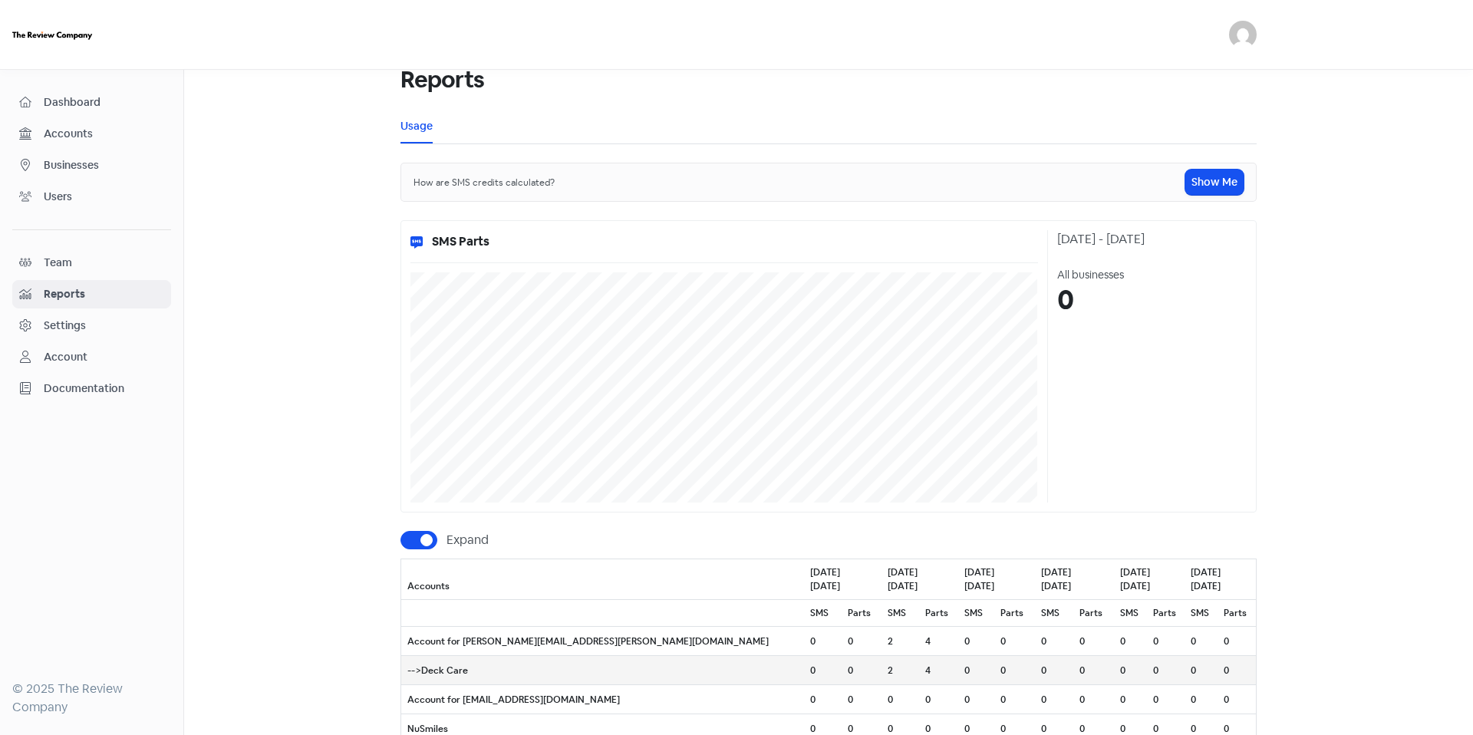
scroll to position [0, 0]
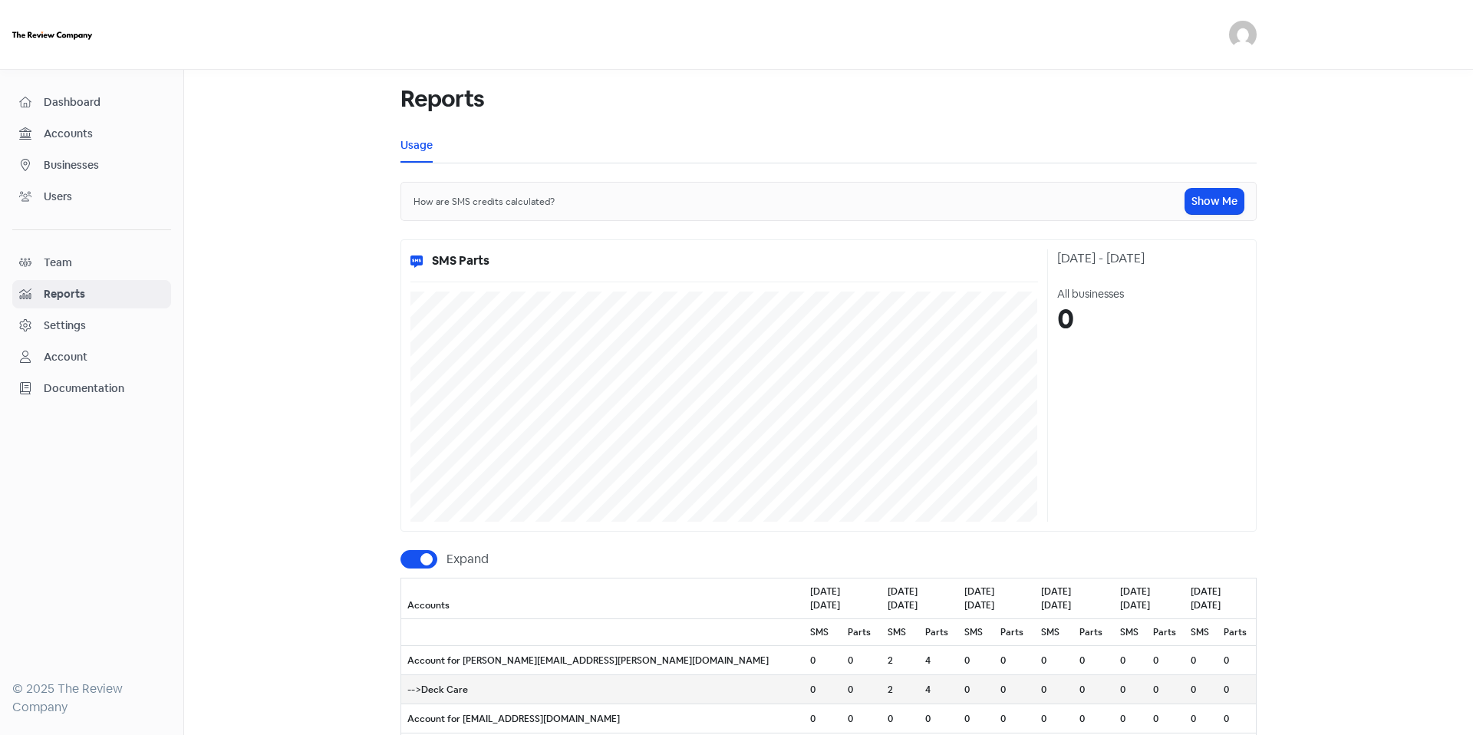
click at [110, 109] on span "Dashboard" at bounding box center [104, 102] width 120 height 16
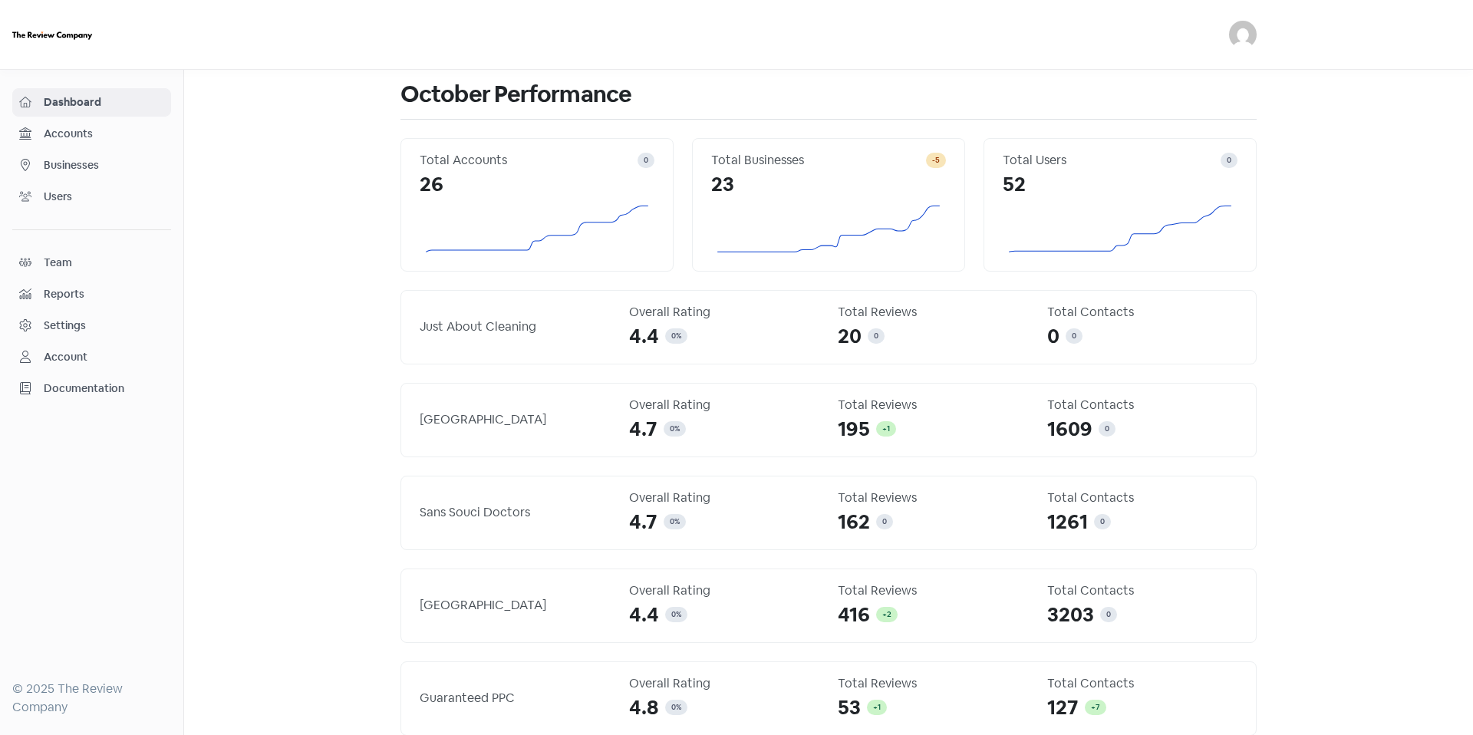
click at [110, 134] on span "Accounts" at bounding box center [104, 134] width 120 height 16
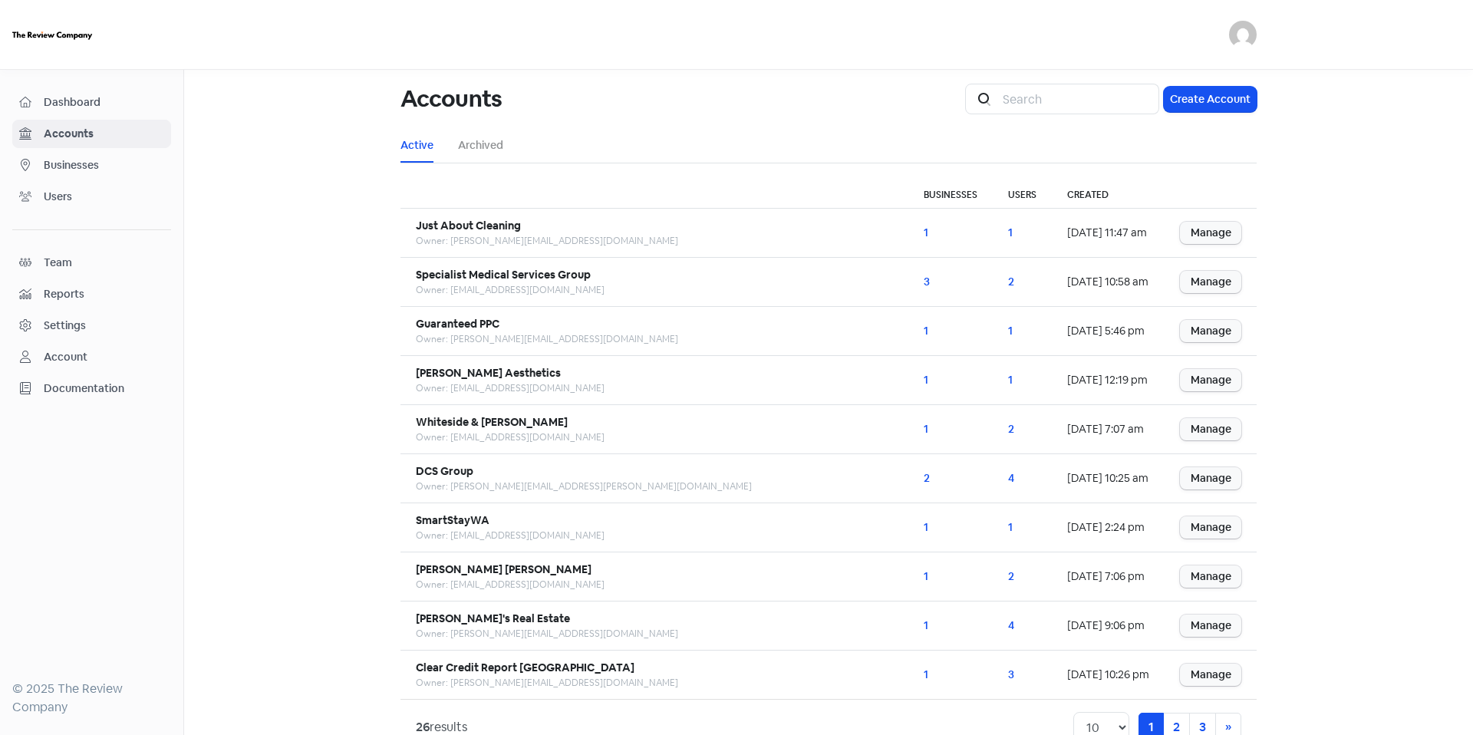
click at [113, 158] on span "Businesses" at bounding box center [104, 165] width 120 height 16
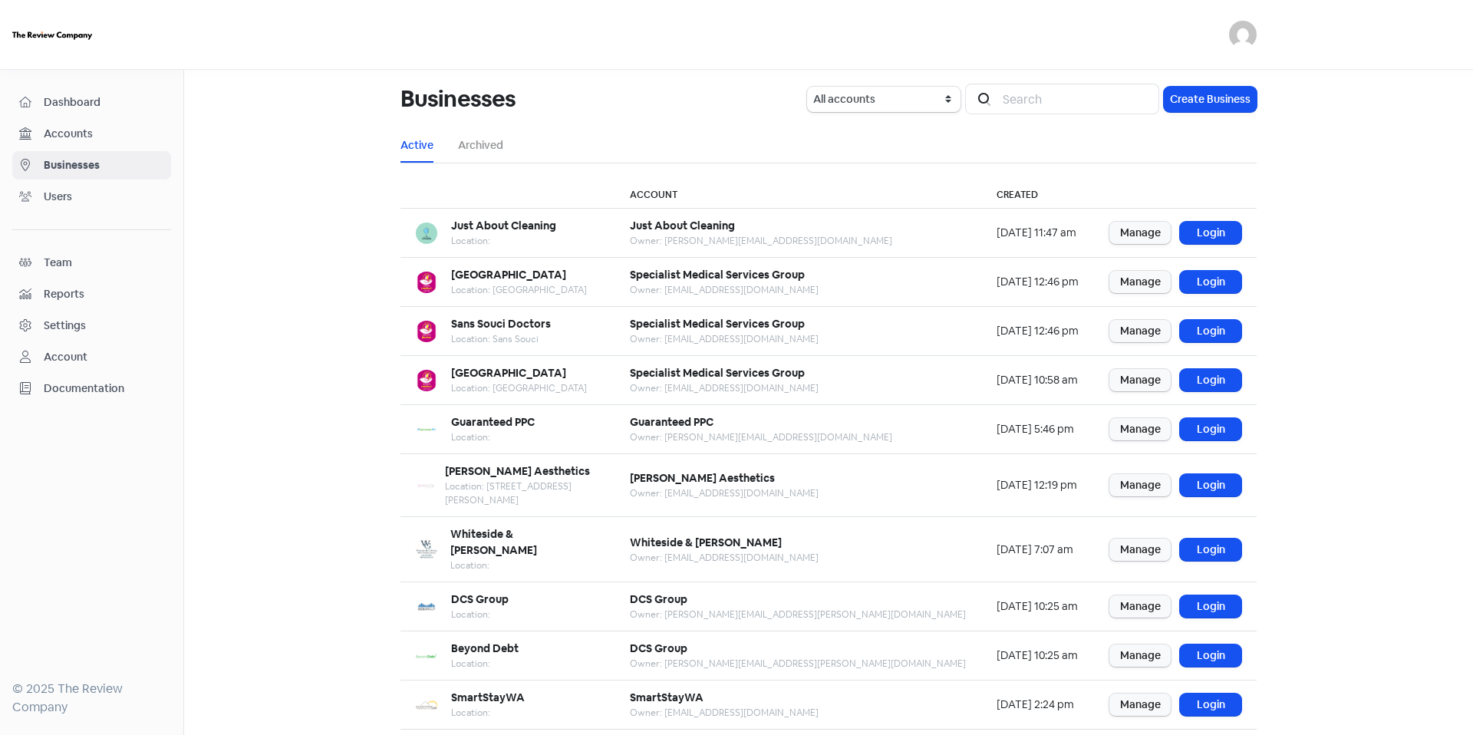
click at [114, 129] on span "Accounts" at bounding box center [104, 134] width 120 height 16
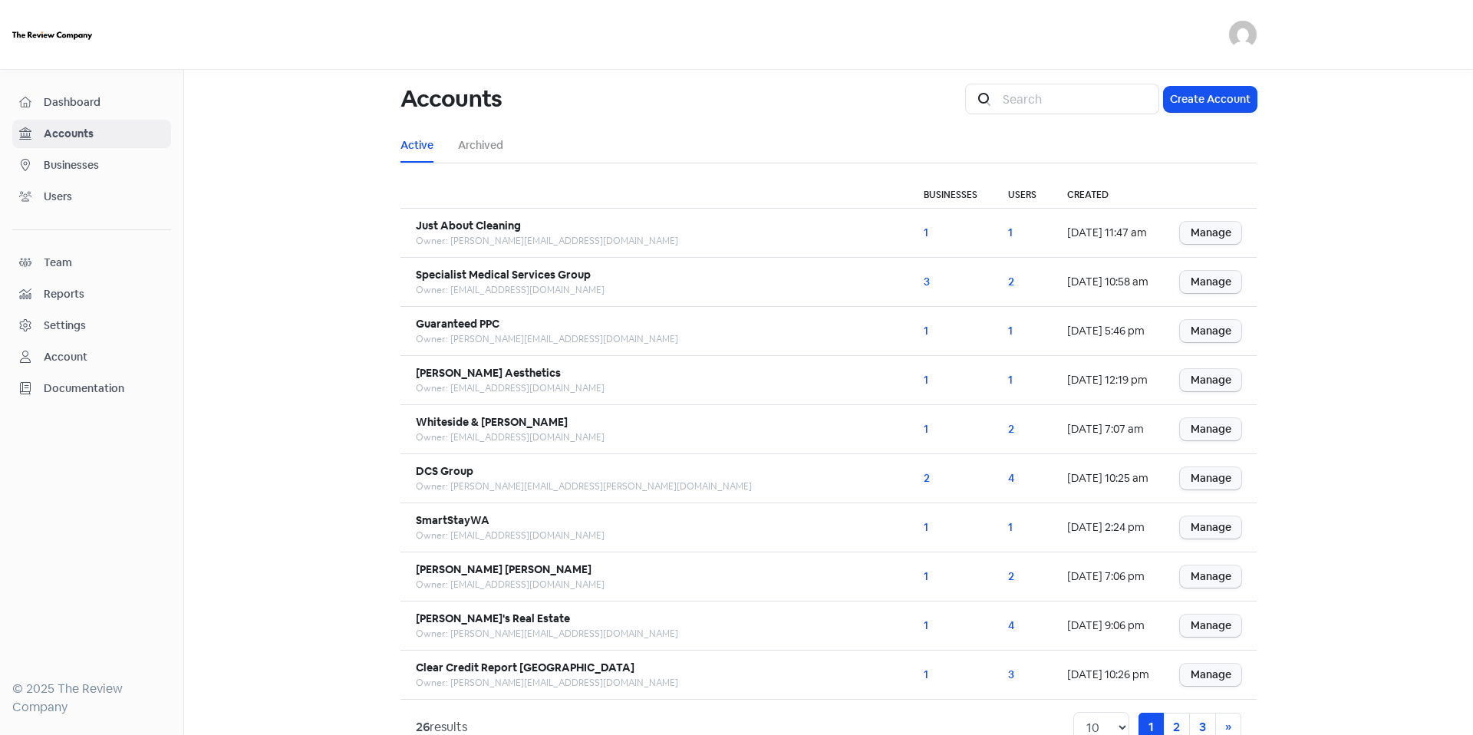
click at [142, 103] on span "Dashboard" at bounding box center [104, 102] width 120 height 16
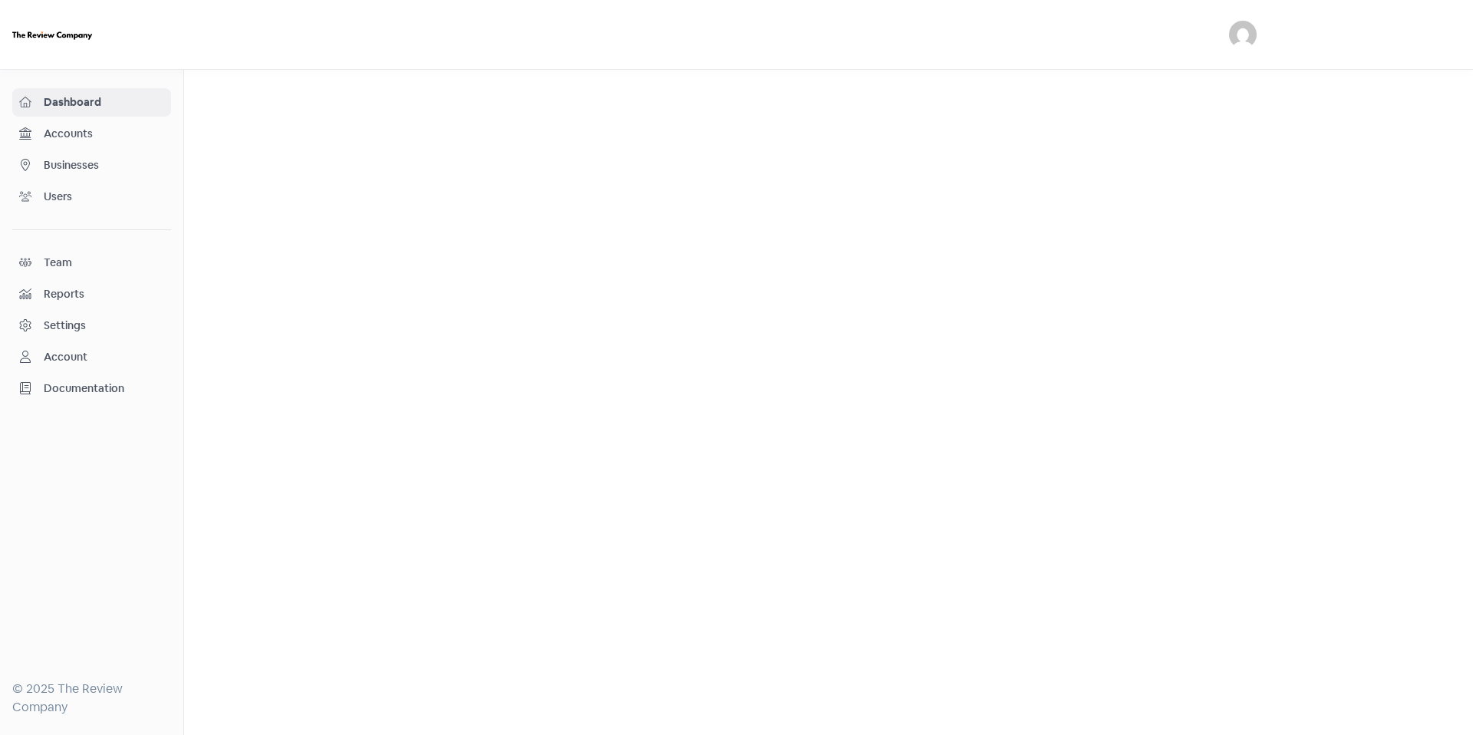
click at [107, 157] on span "Businesses" at bounding box center [104, 165] width 120 height 16
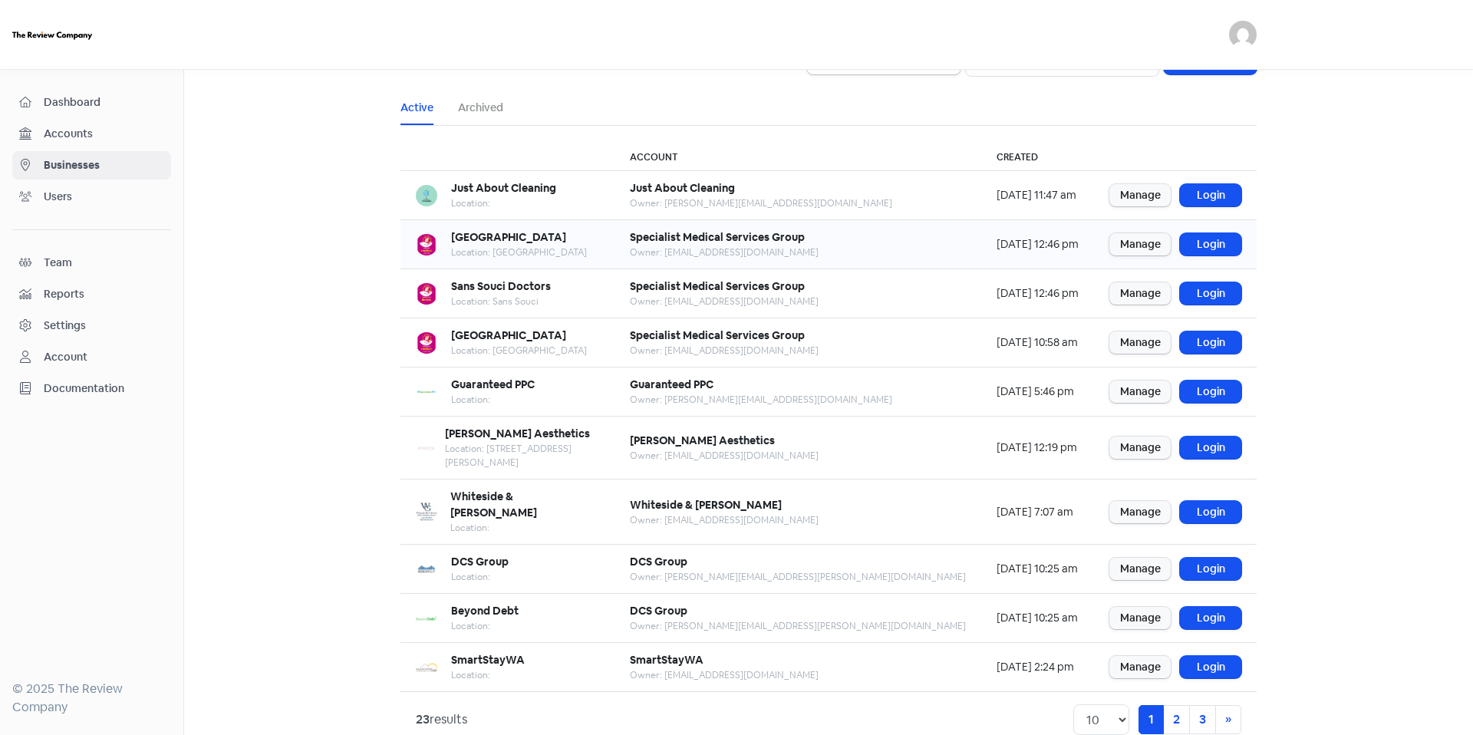
scroll to position [38, 0]
click at [1208, 447] on link "Login" at bounding box center [1210, 447] width 61 height 22
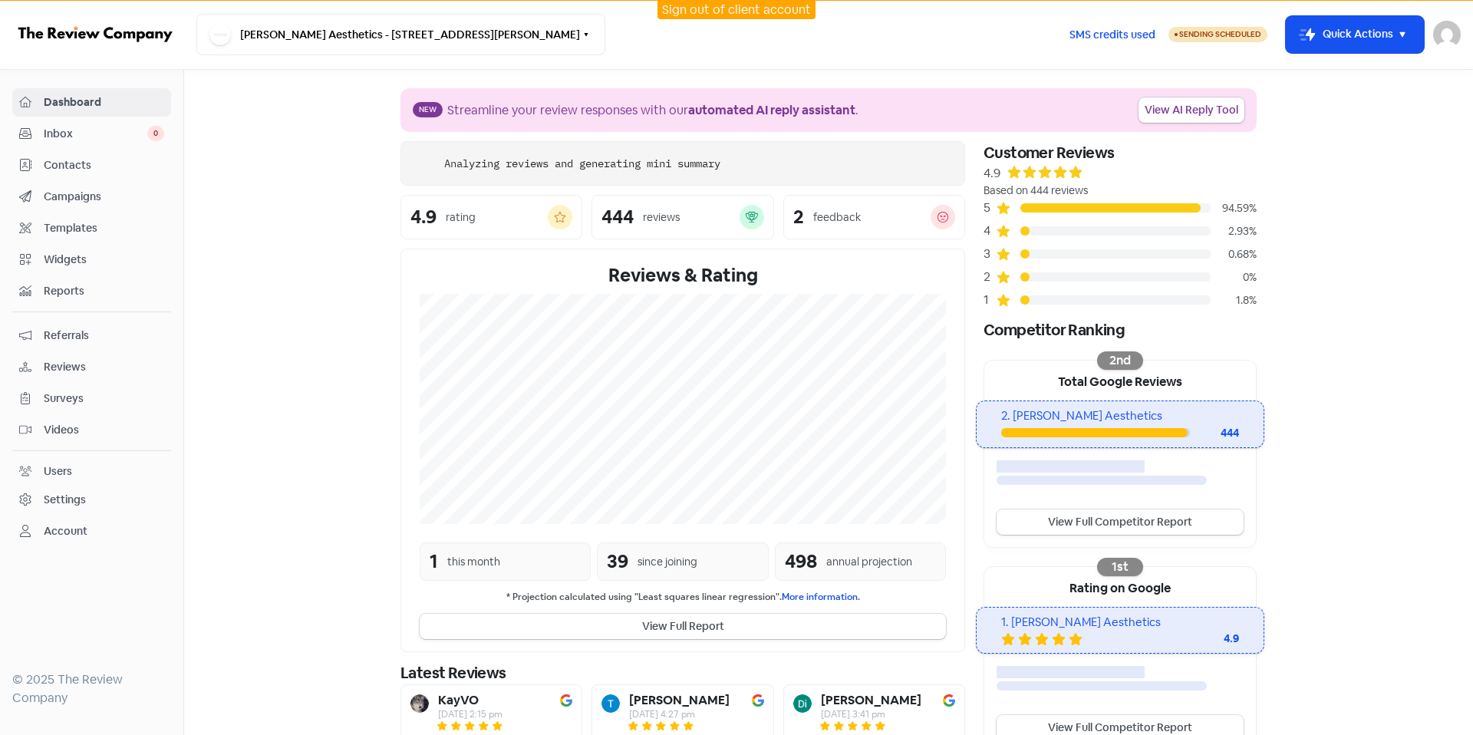
click at [651, 561] on div "since joining" at bounding box center [668, 562] width 60 height 16
click at [651, 561] on div "Reviews & Rating 1 this month 39 since joining 498 annual projection * Projecti…" at bounding box center [683, 451] width 565 height 404
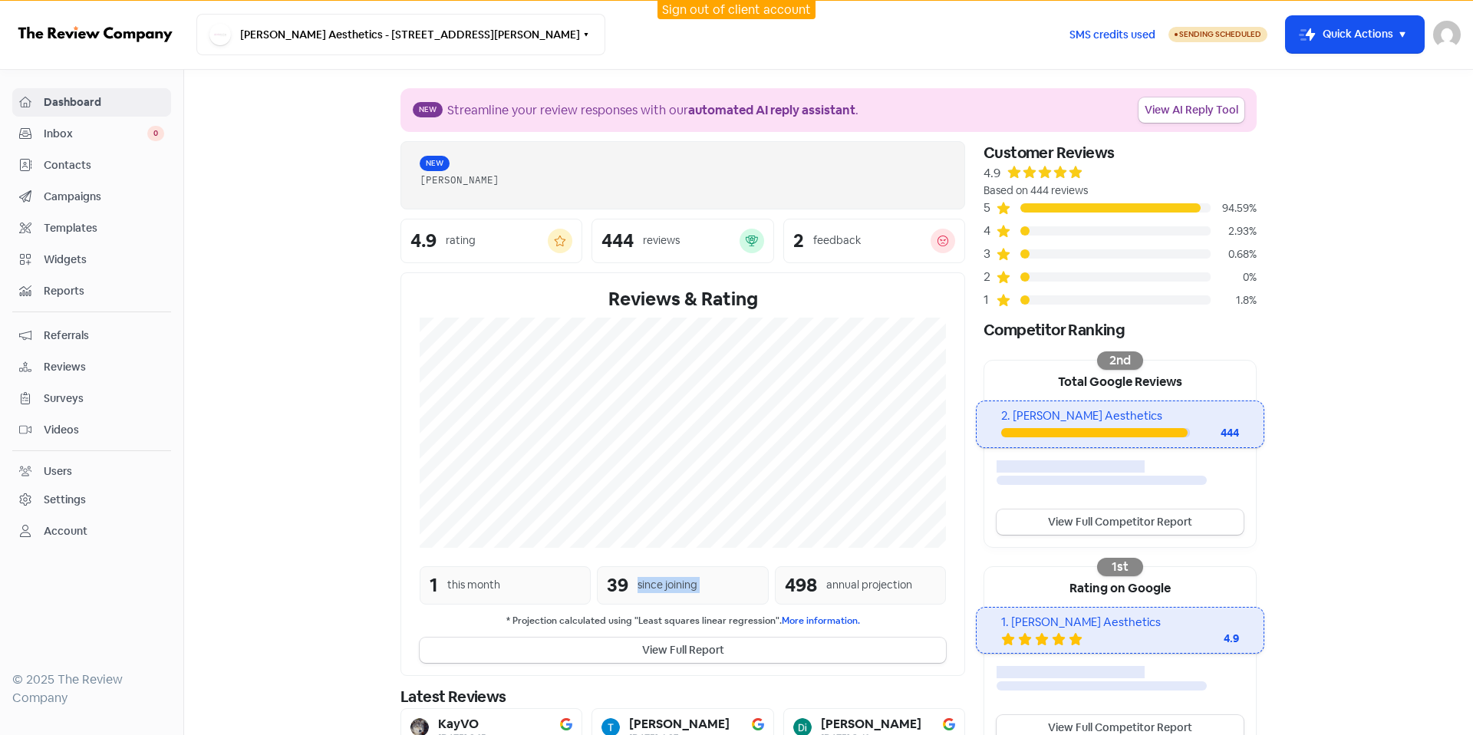
click at [651, 561] on div "Reviews & Rating 1 this month 39 since joining 498 annual projection * Projecti…" at bounding box center [683, 474] width 565 height 404
click at [826, 571] on div "498 annual projection" at bounding box center [860, 585] width 171 height 38
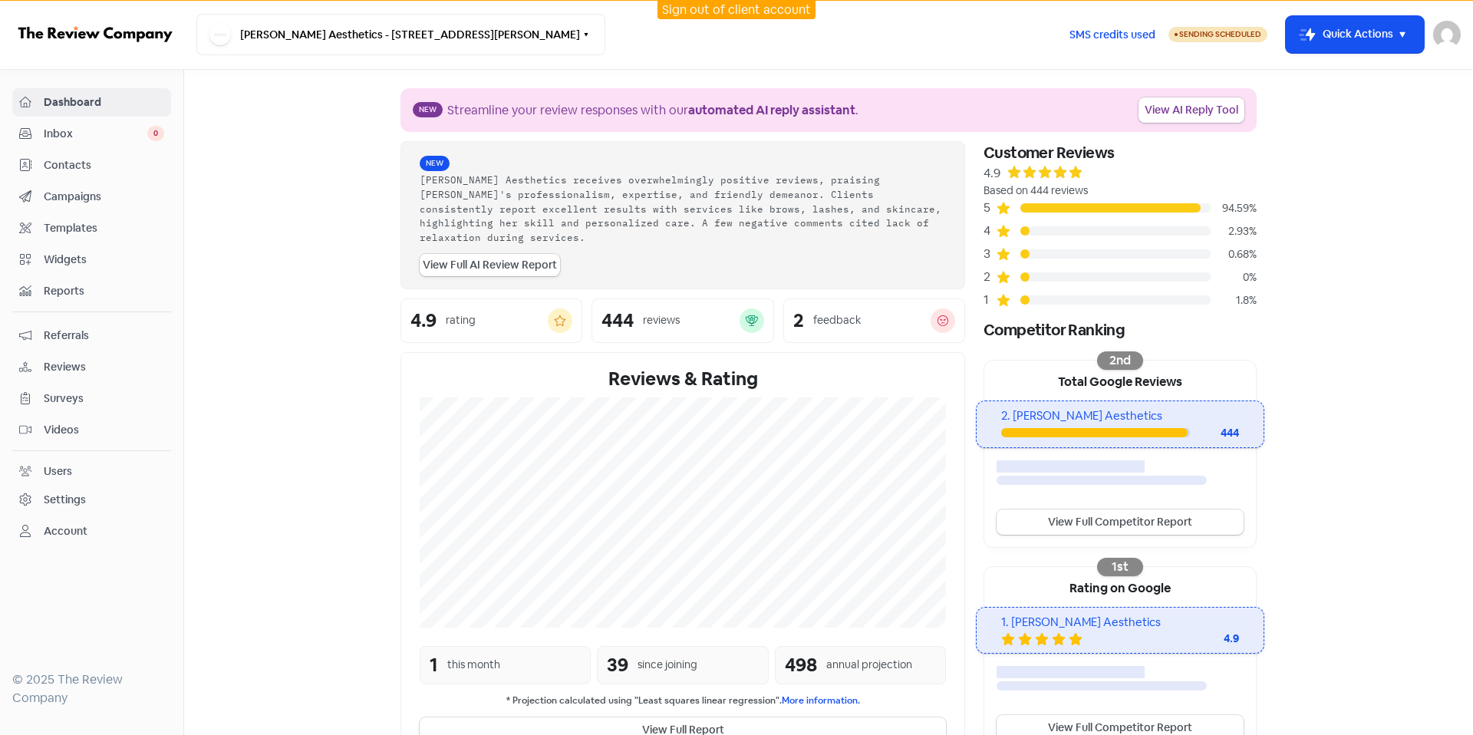
click at [64, 138] on span "Inbox" at bounding box center [96, 134] width 104 height 16
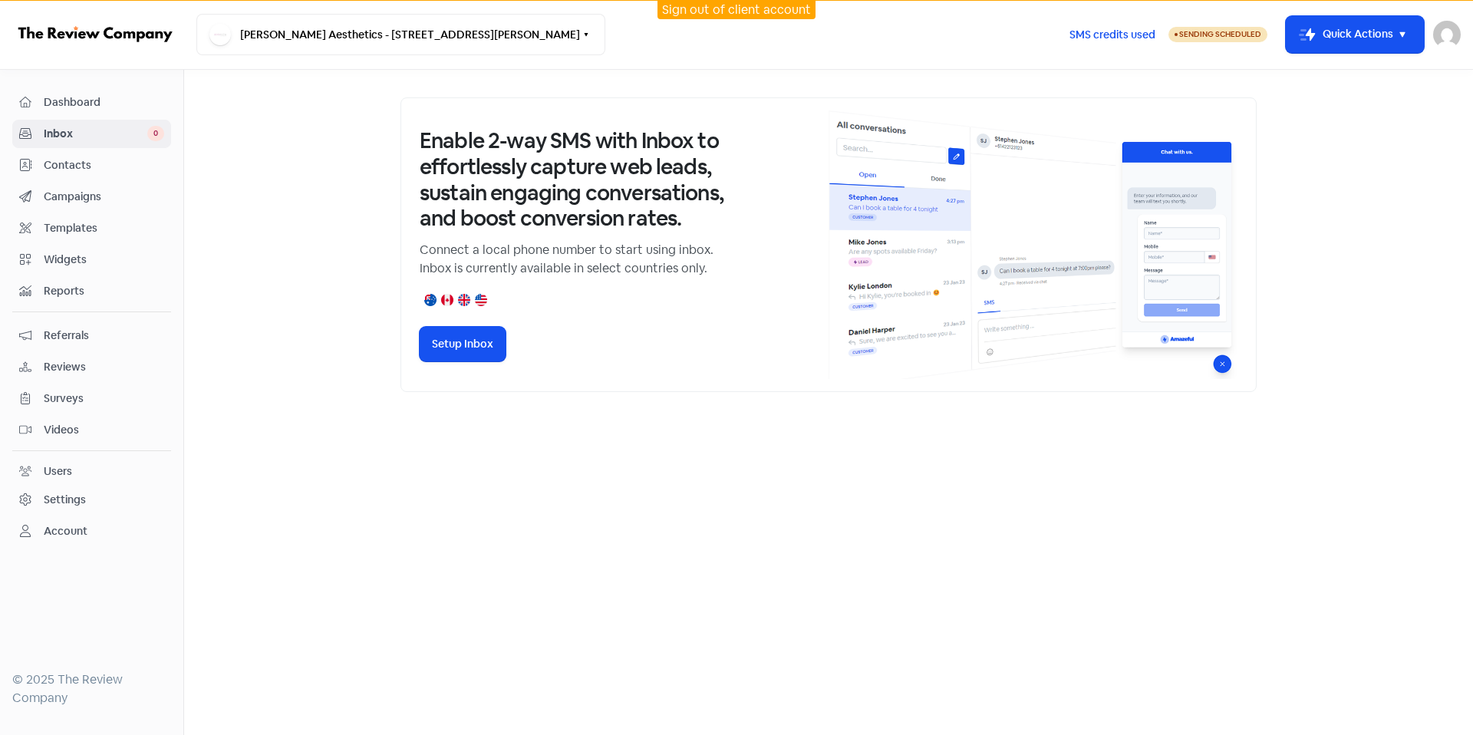
click at [74, 176] on link "Contacts" at bounding box center [91, 165] width 159 height 28
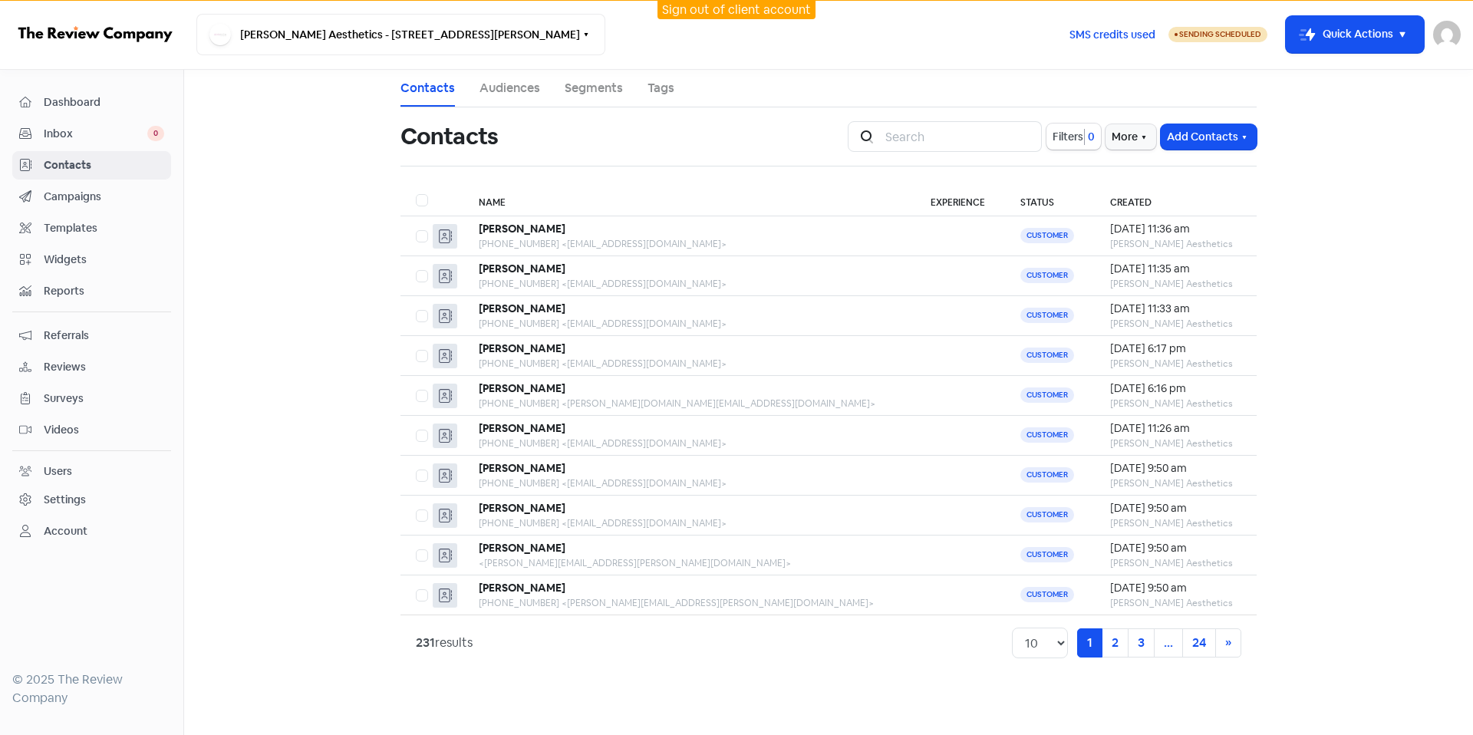
click at [718, 4] on link "Sign out of client account" at bounding box center [736, 10] width 149 height 16
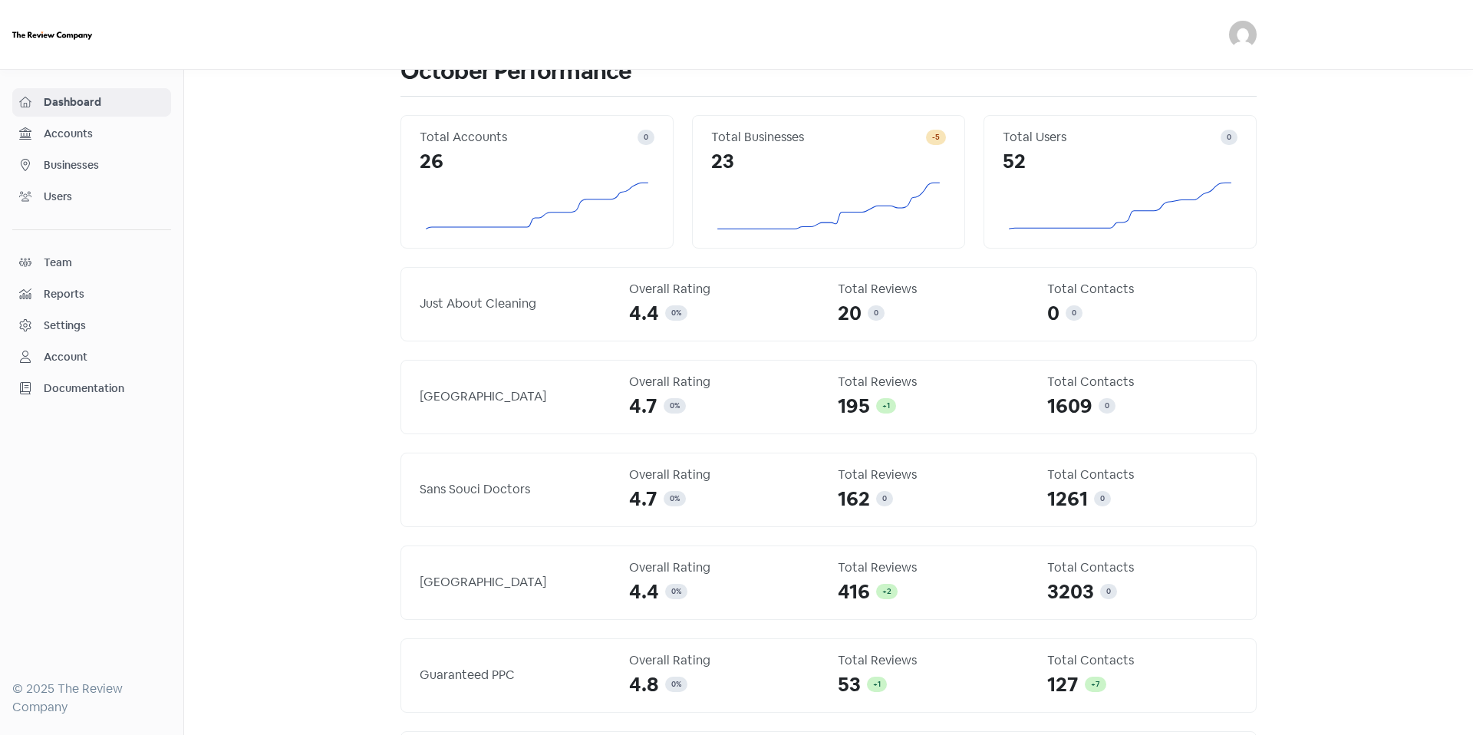
scroll to position [31, 0]
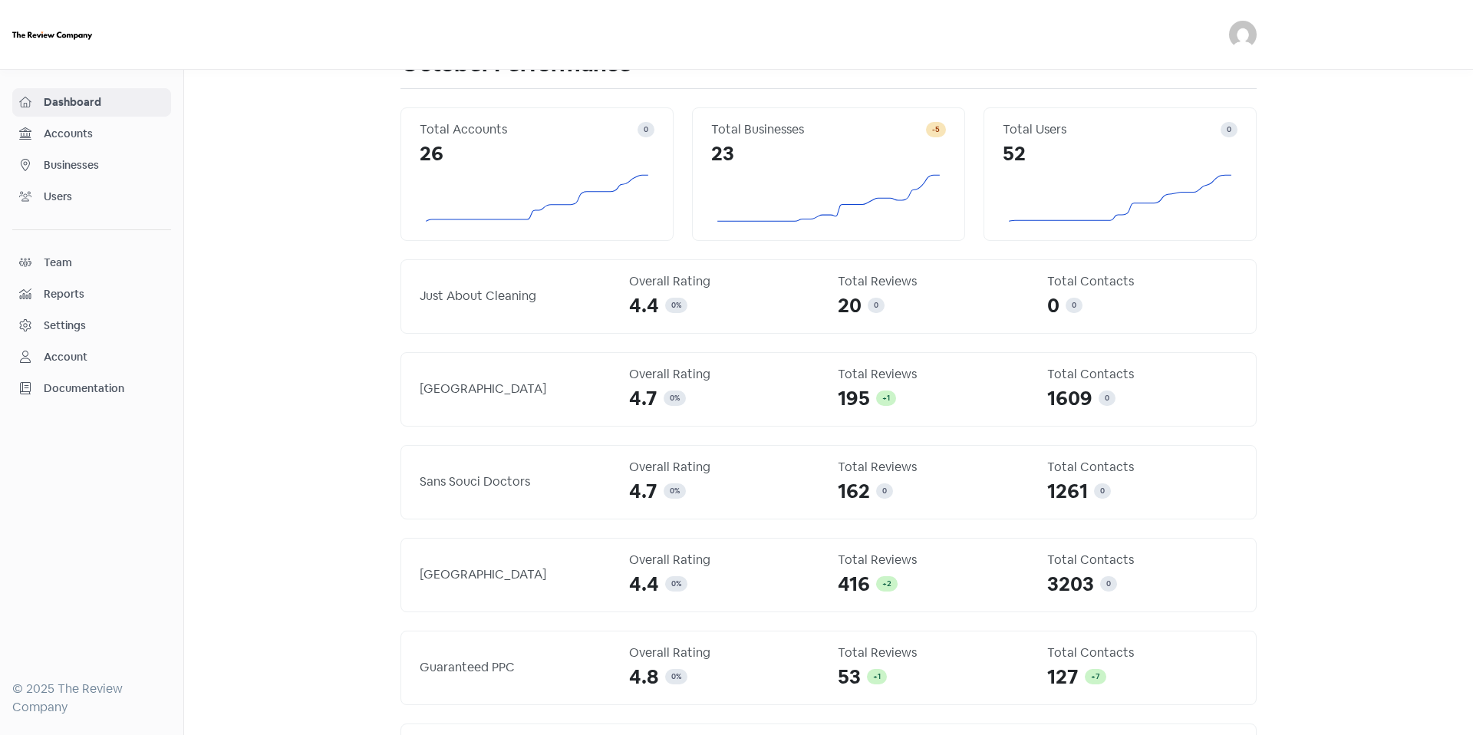
click at [91, 135] on span "Accounts" at bounding box center [104, 134] width 120 height 16
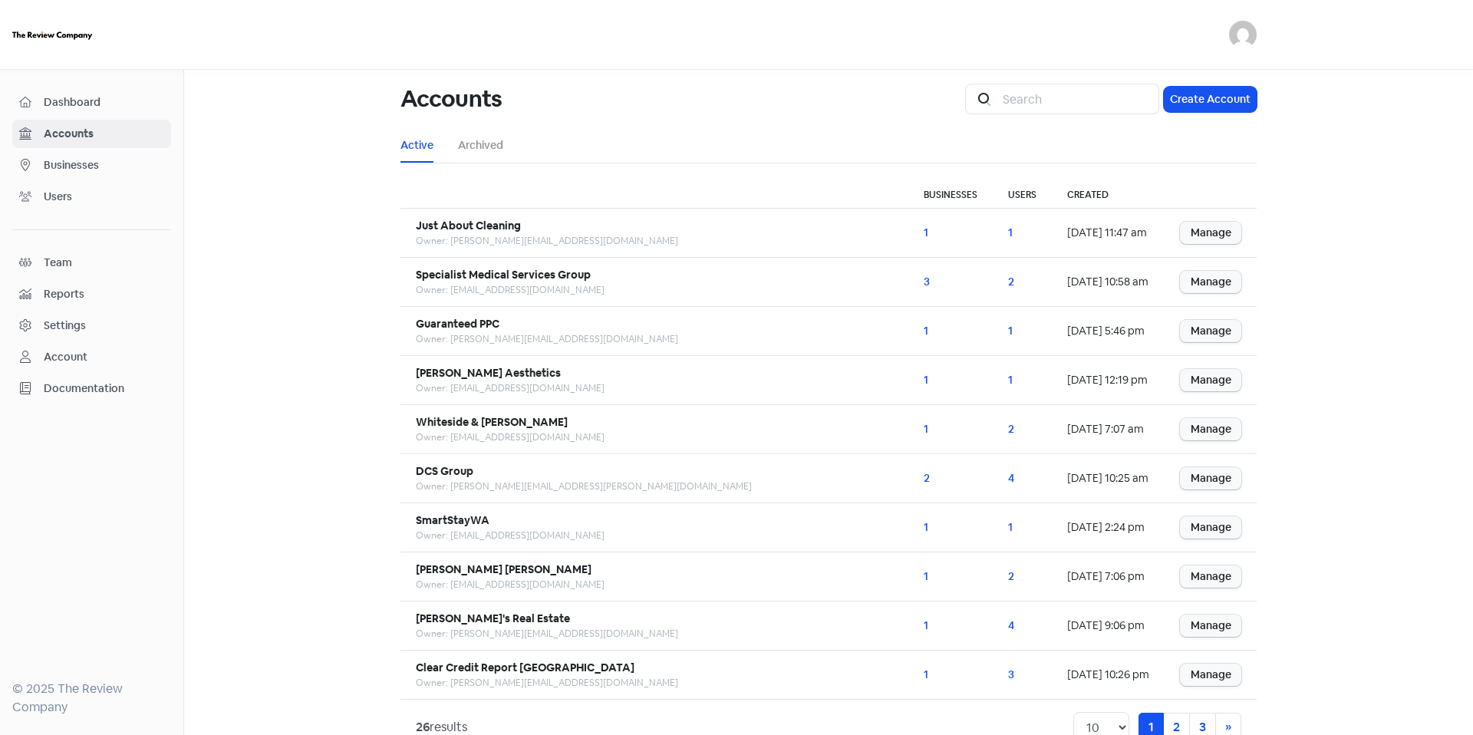
click at [97, 166] on span "Businesses" at bounding box center [104, 165] width 120 height 16
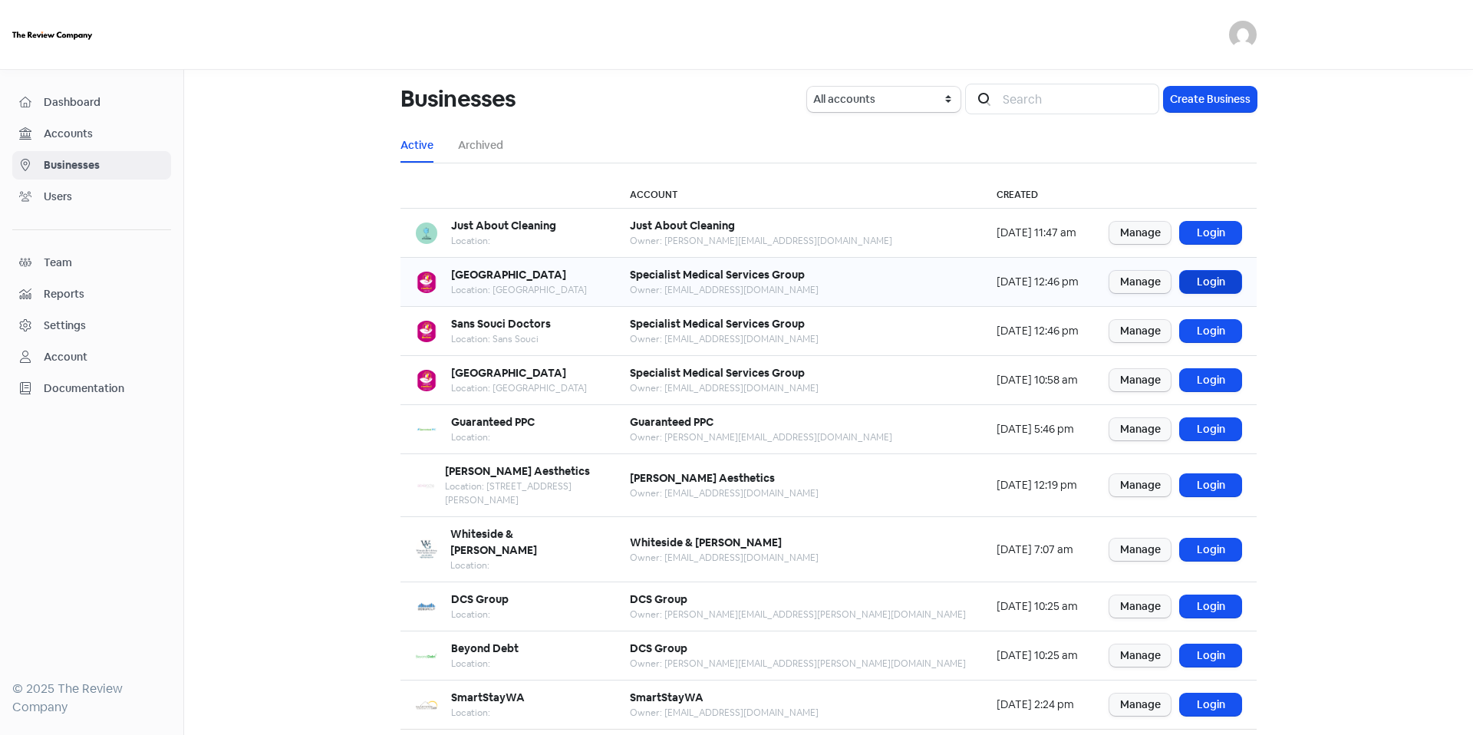
click at [1214, 282] on link "Login" at bounding box center [1210, 282] width 61 height 22
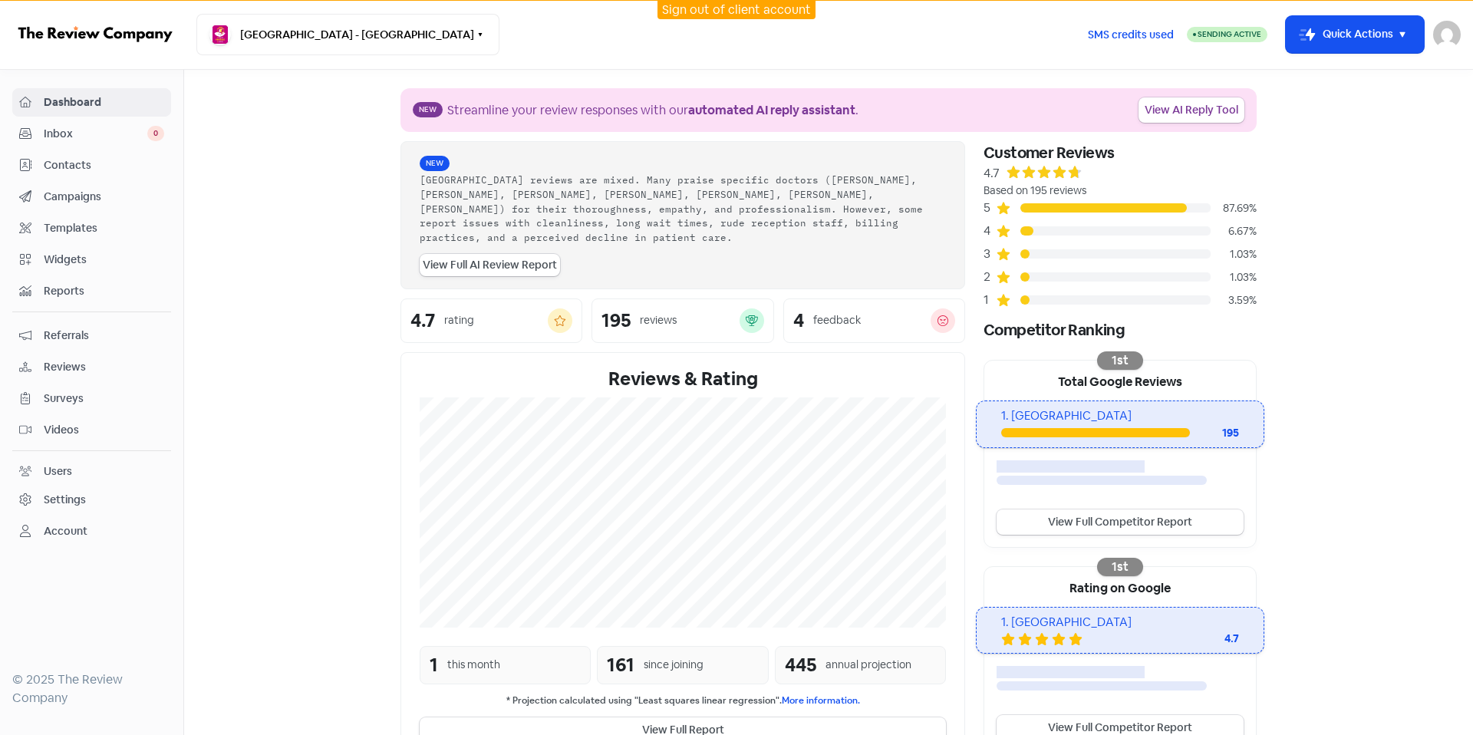
click at [99, 196] on span "Campaigns" at bounding box center [104, 197] width 120 height 16
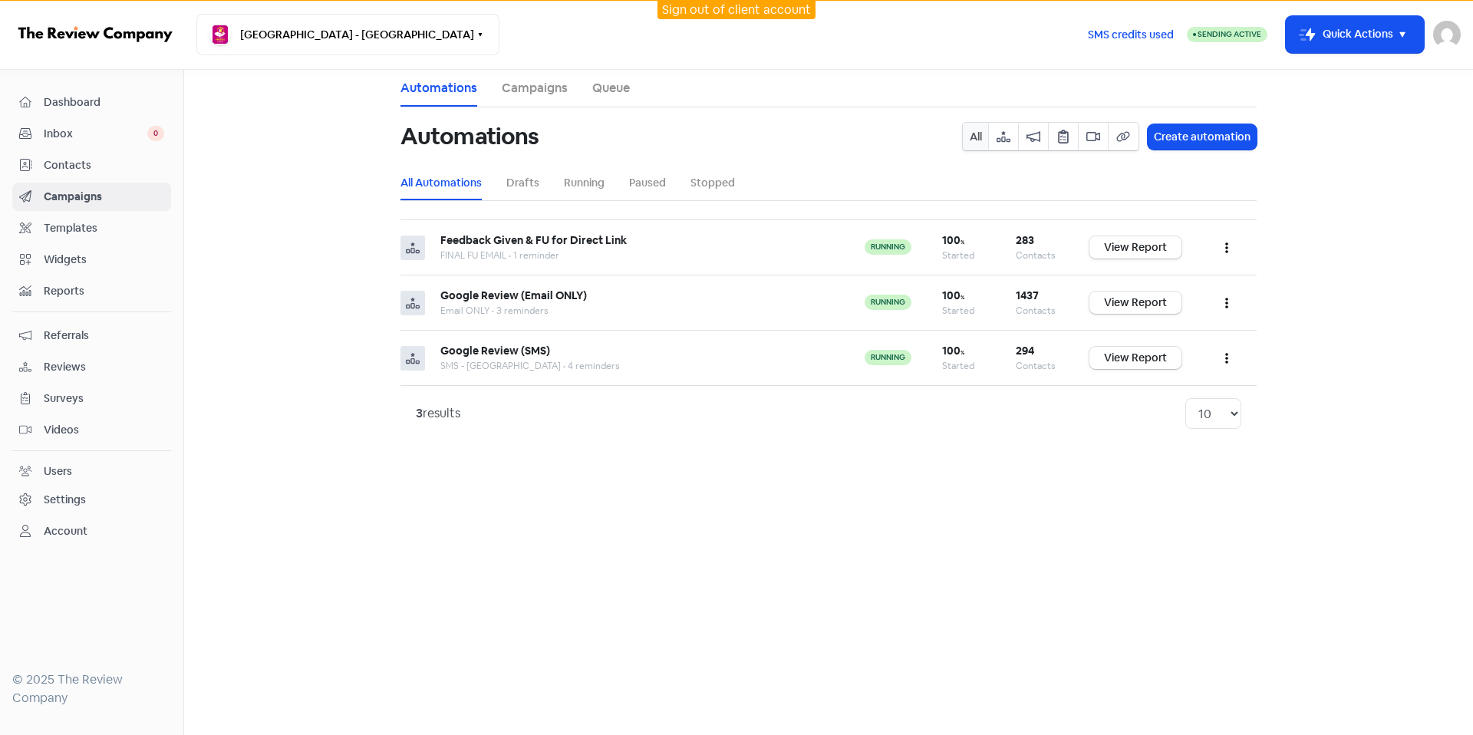
click at [105, 171] on span "Contacts" at bounding box center [104, 165] width 120 height 16
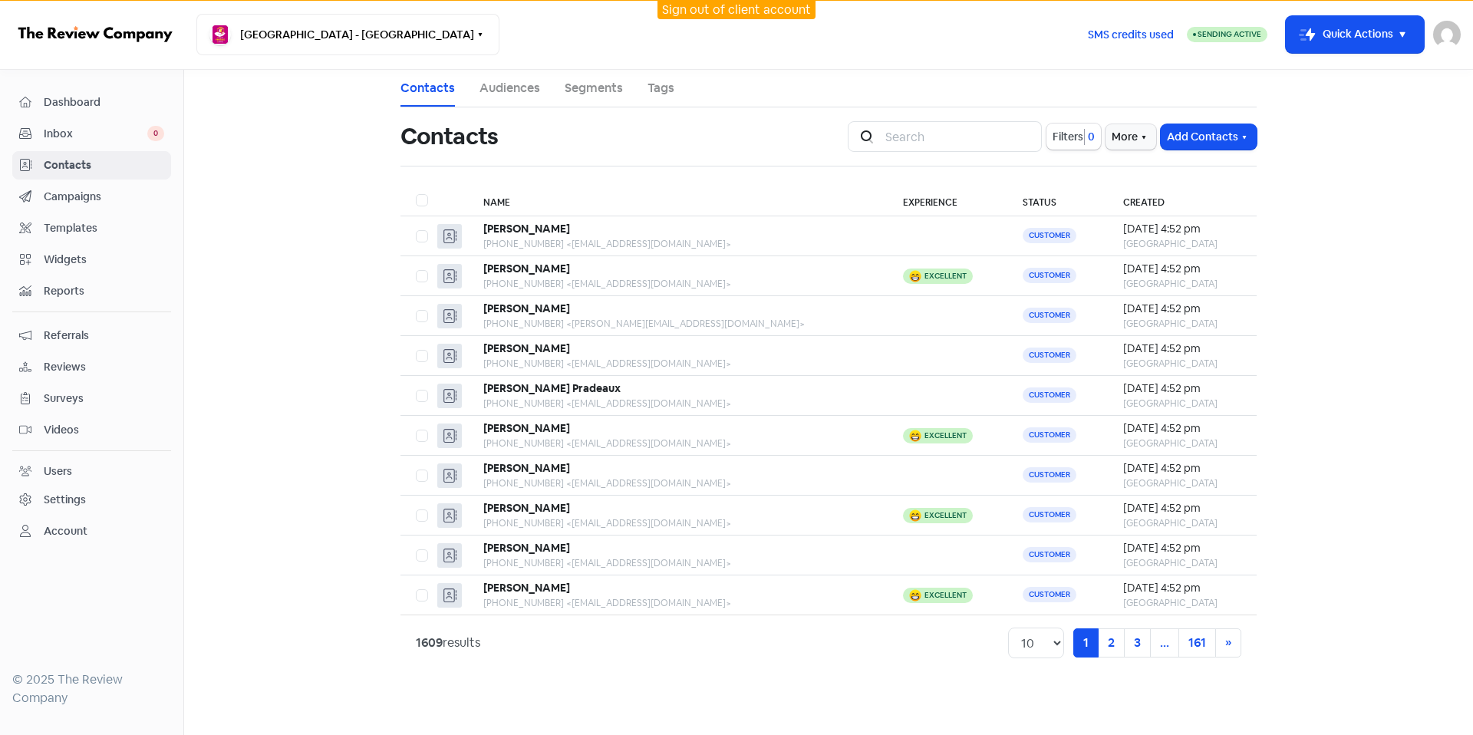
click at [306, 64] on nav "Bangor Medical Centre - Bangor Switch Business All businesses Earlwood Medical …" at bounding box center [736, 35] width 1473 height 70
click at [332, 44] on button "[GEOGRAPHIC_DATA] - [GEOGRAPHIC_DATA]" at bounding box center [347, 34] width 303 height 41
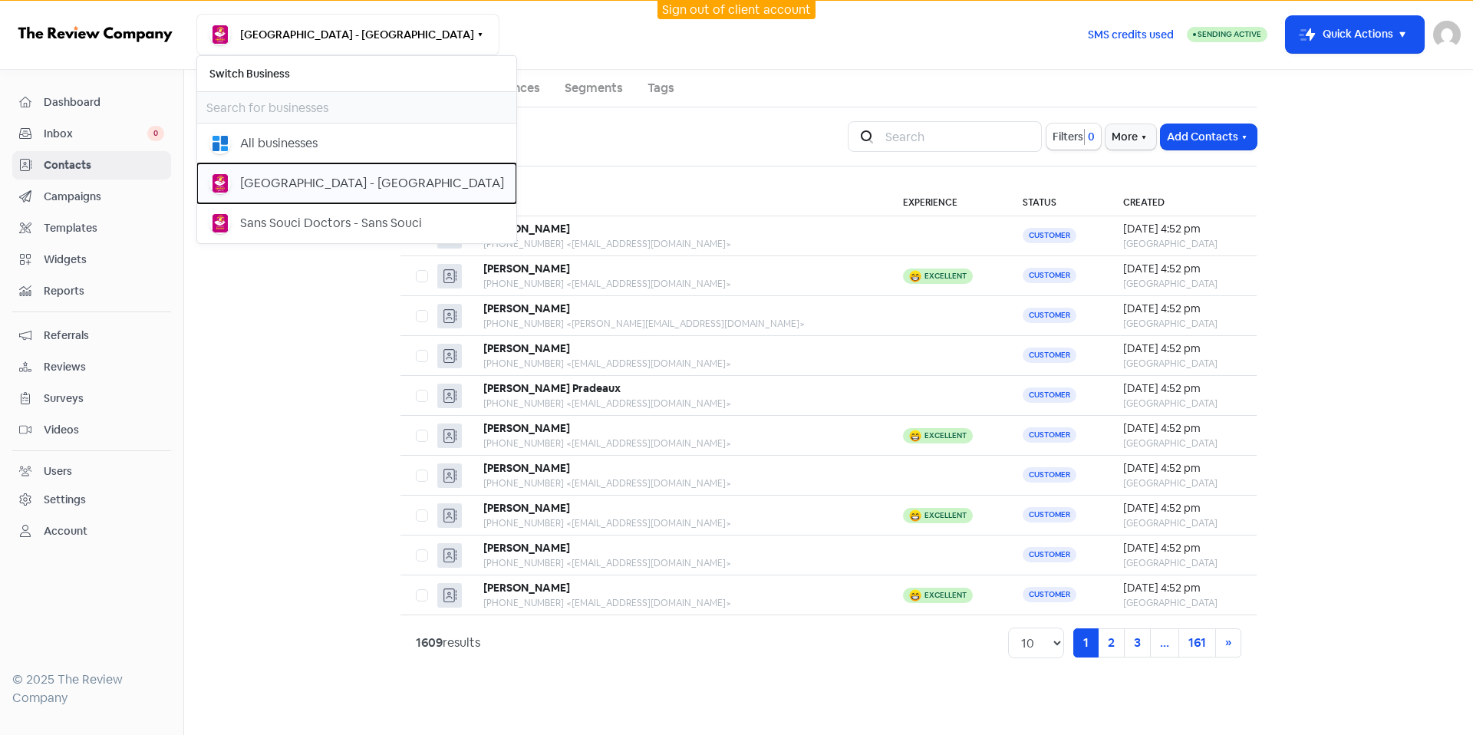
click at [407, 196] on button "[GEOGRAPHIC_DATA] - [GEOGRAPHIC_DATA]" at bounding box center [356, 183] width 319 height 40
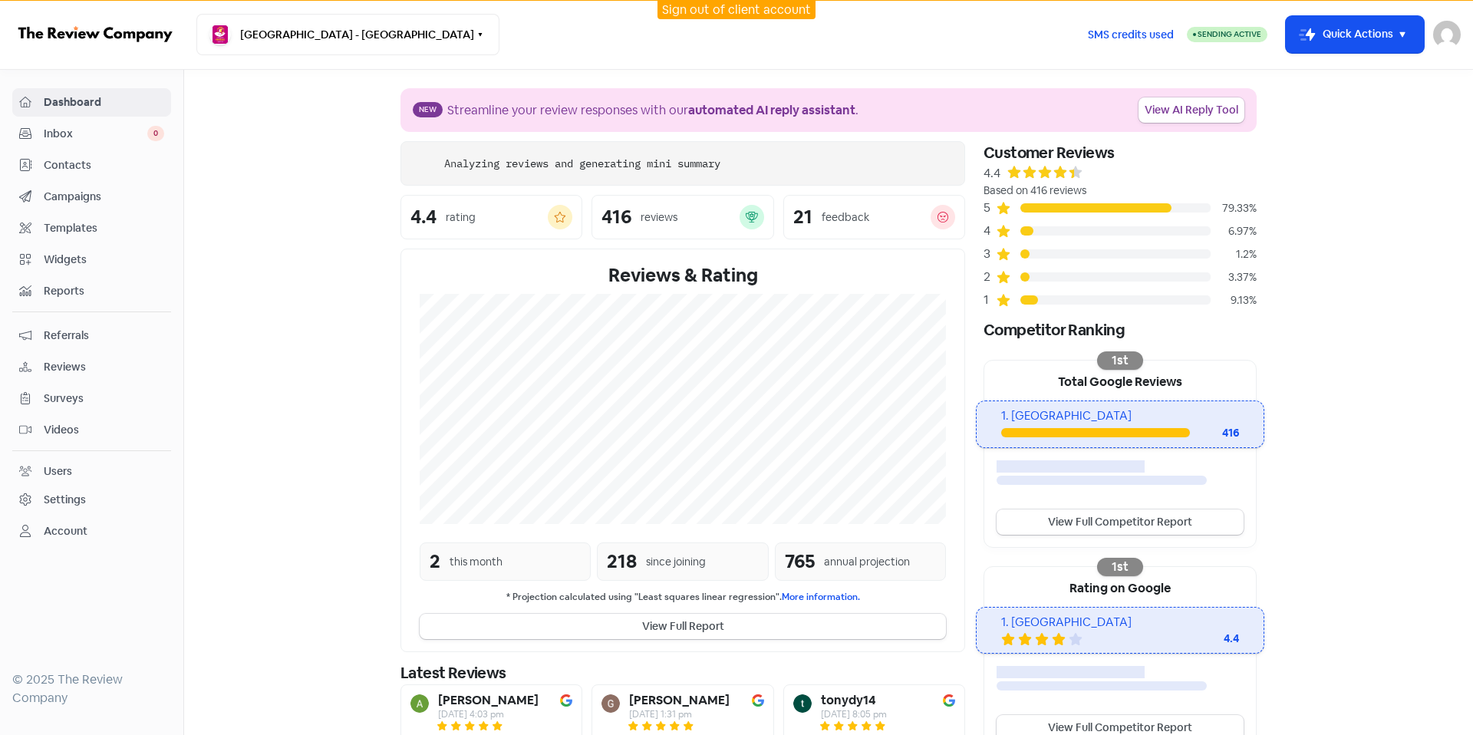
click at [94, 175] on link "Contacts" at bounding box center [91, 165] width 159 height 28
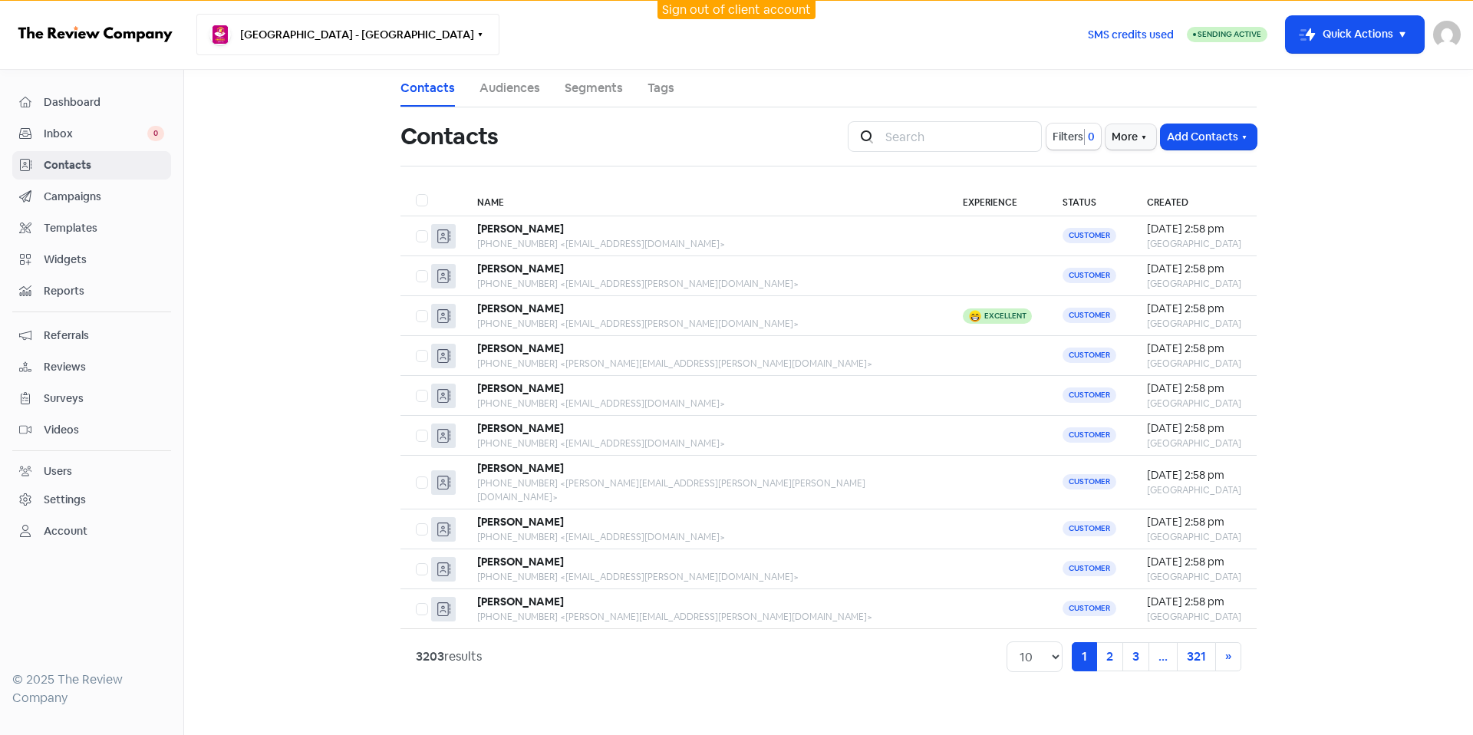
click at [322, 31] on button "[GEOGRAPHIC_DATA] - [GEOGRAPHIC_DATA]" at bounding box center [347, 34] width 303 height 41
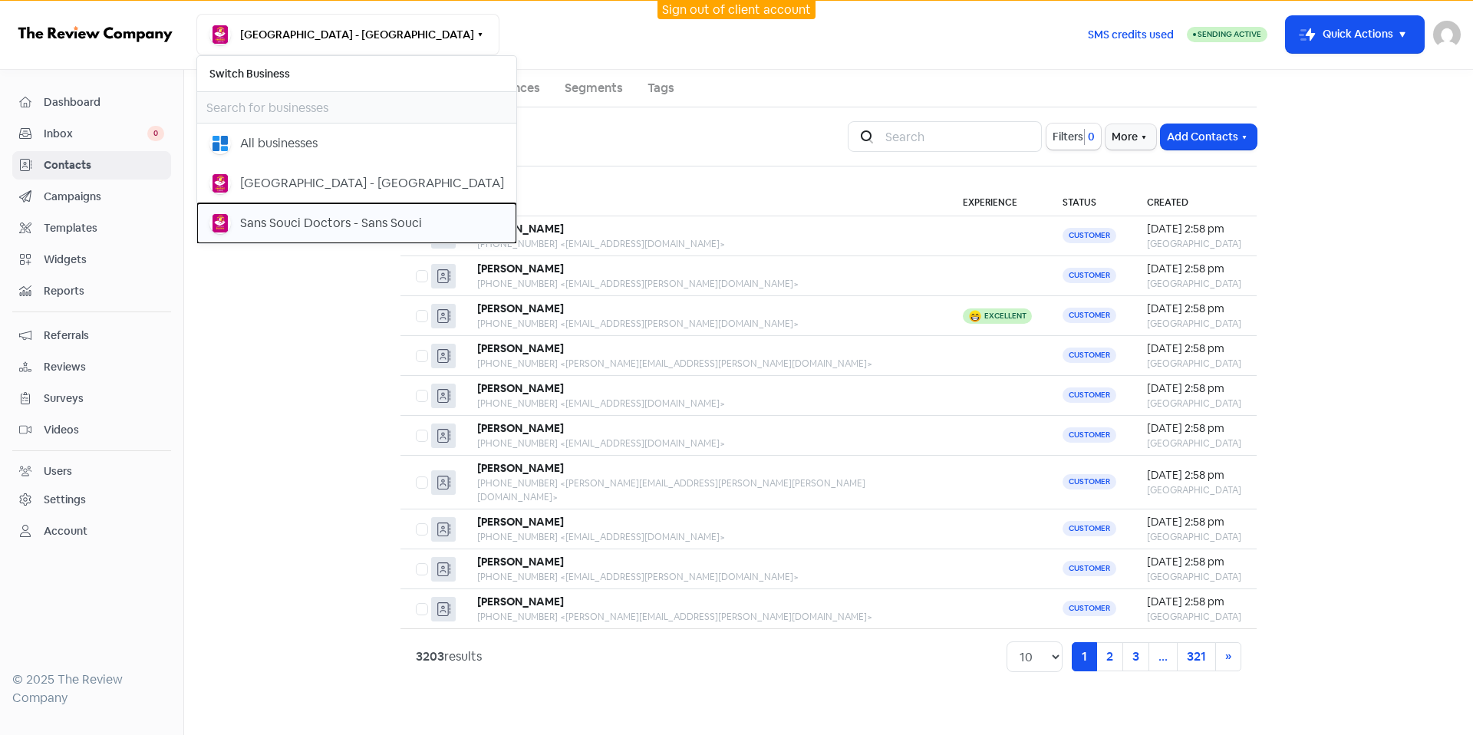
click at [393, 223] on div "Sans Souci Doctors - Sans Souci" at bounding box center [331, 223] width 182 height 18
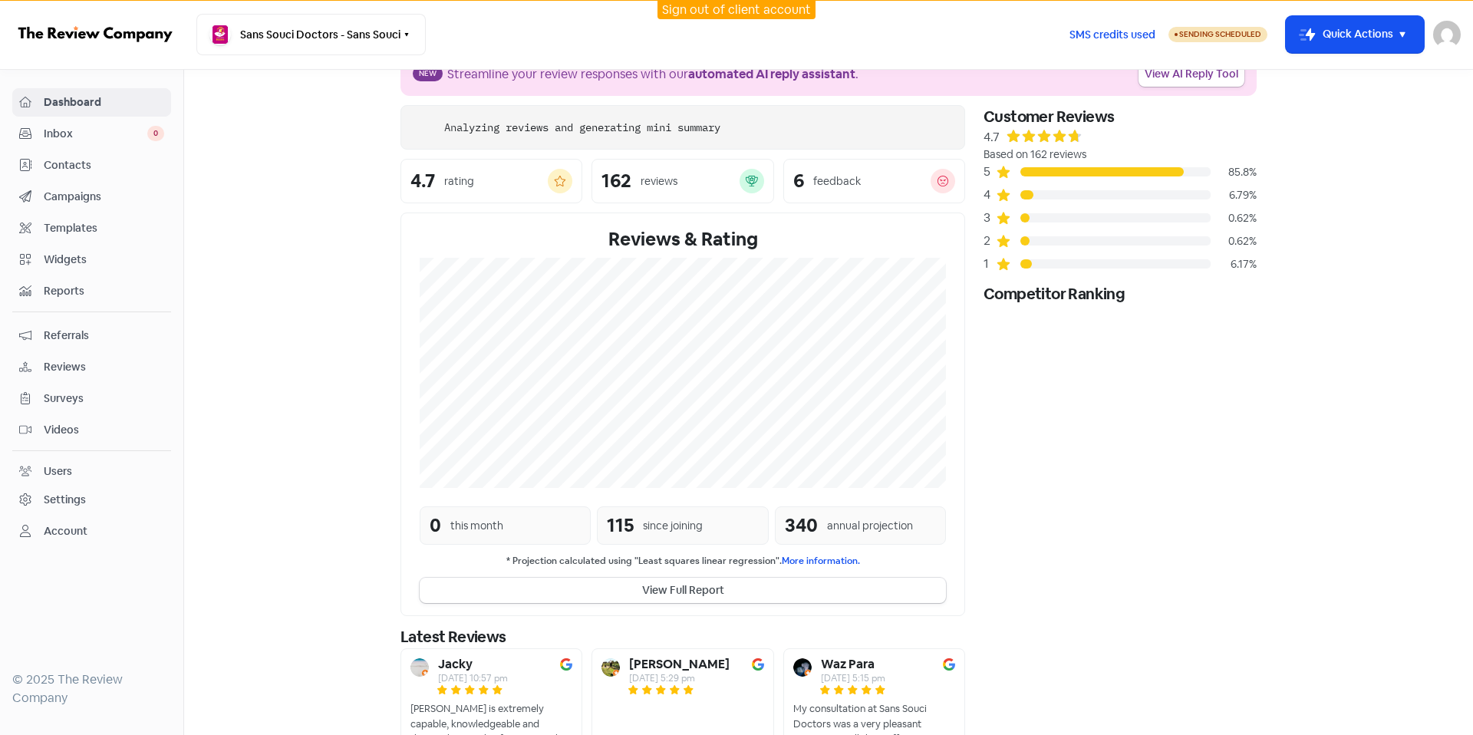
scroll to position [99, 0]
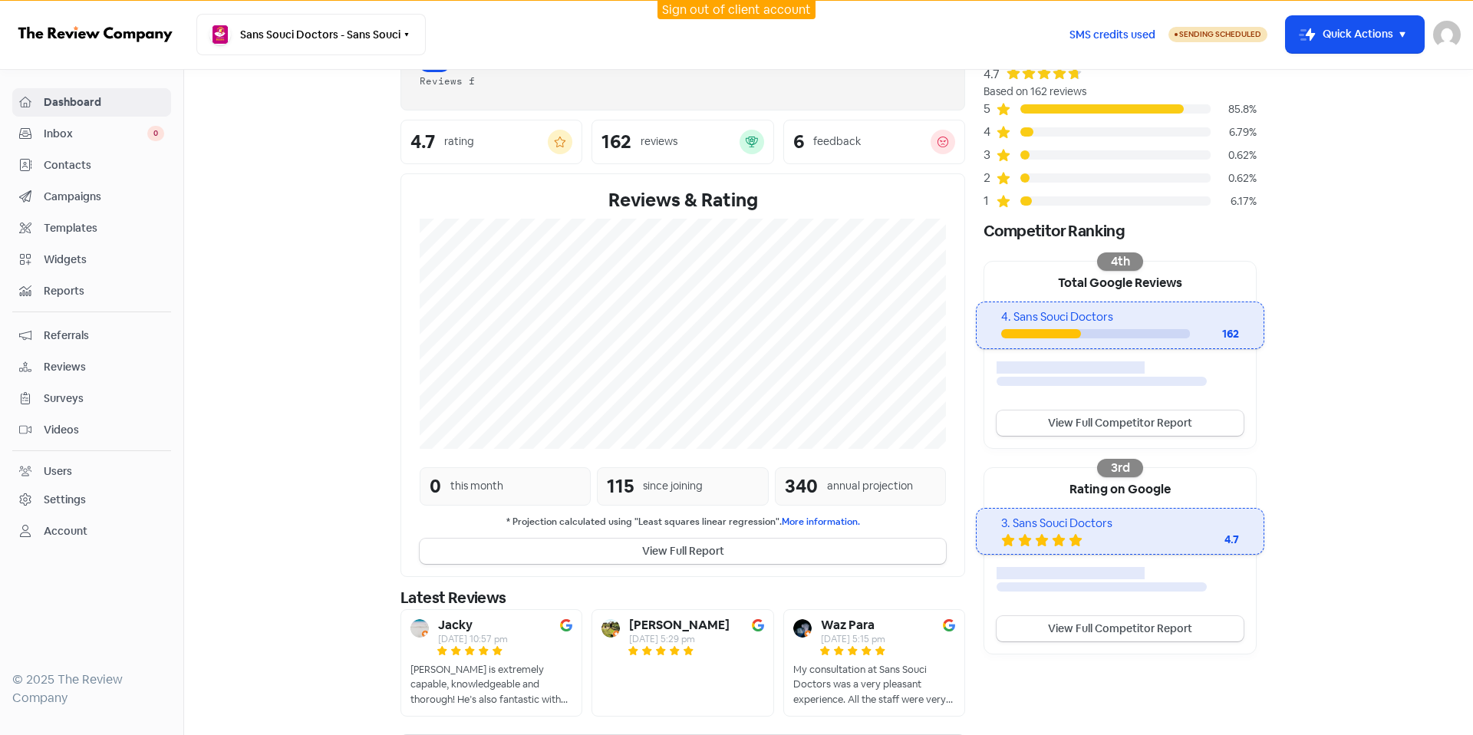
click at [120, 170] on span "Contacts" at bounding box center [104, 165] width 120 height 16
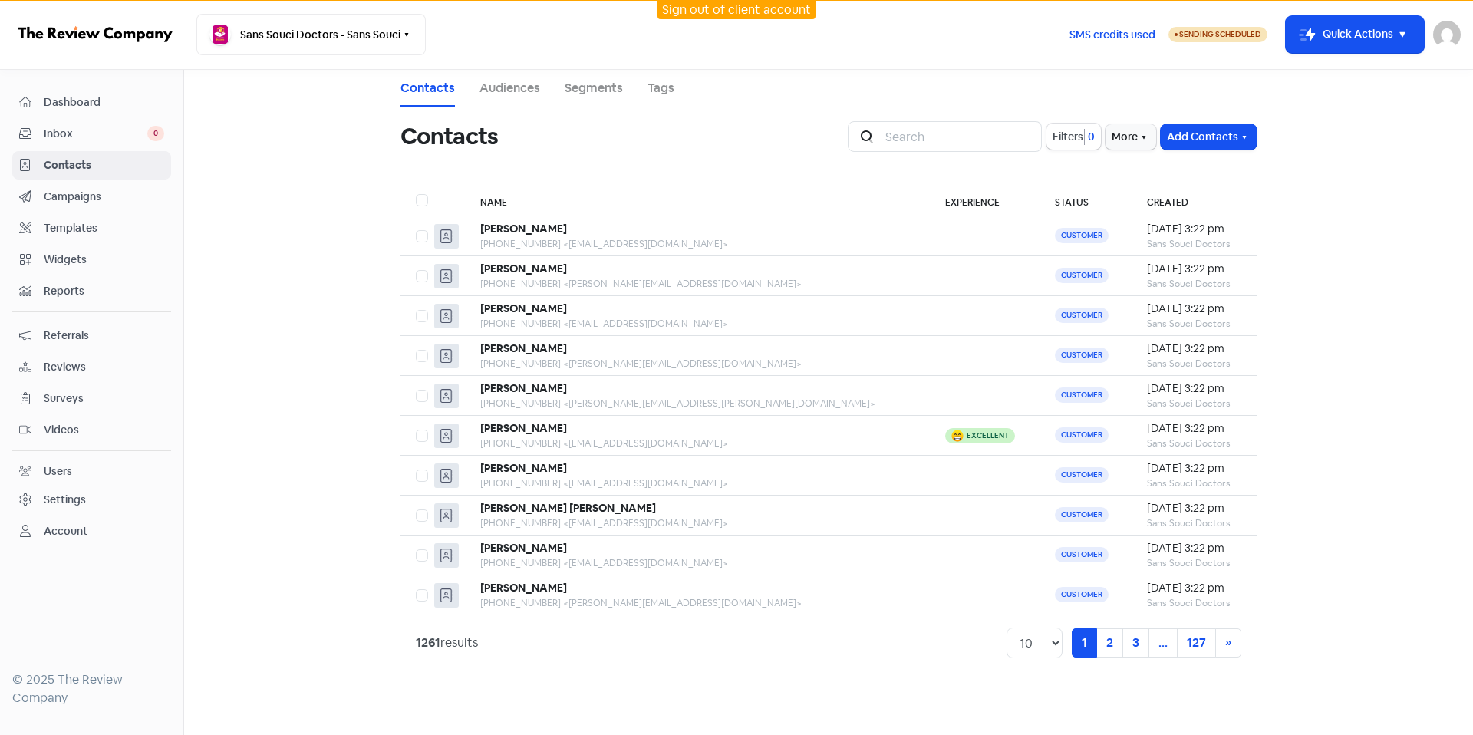
click at [73, 131] on span "Inbox" at bounding box center [96, 134] width 104 height 16
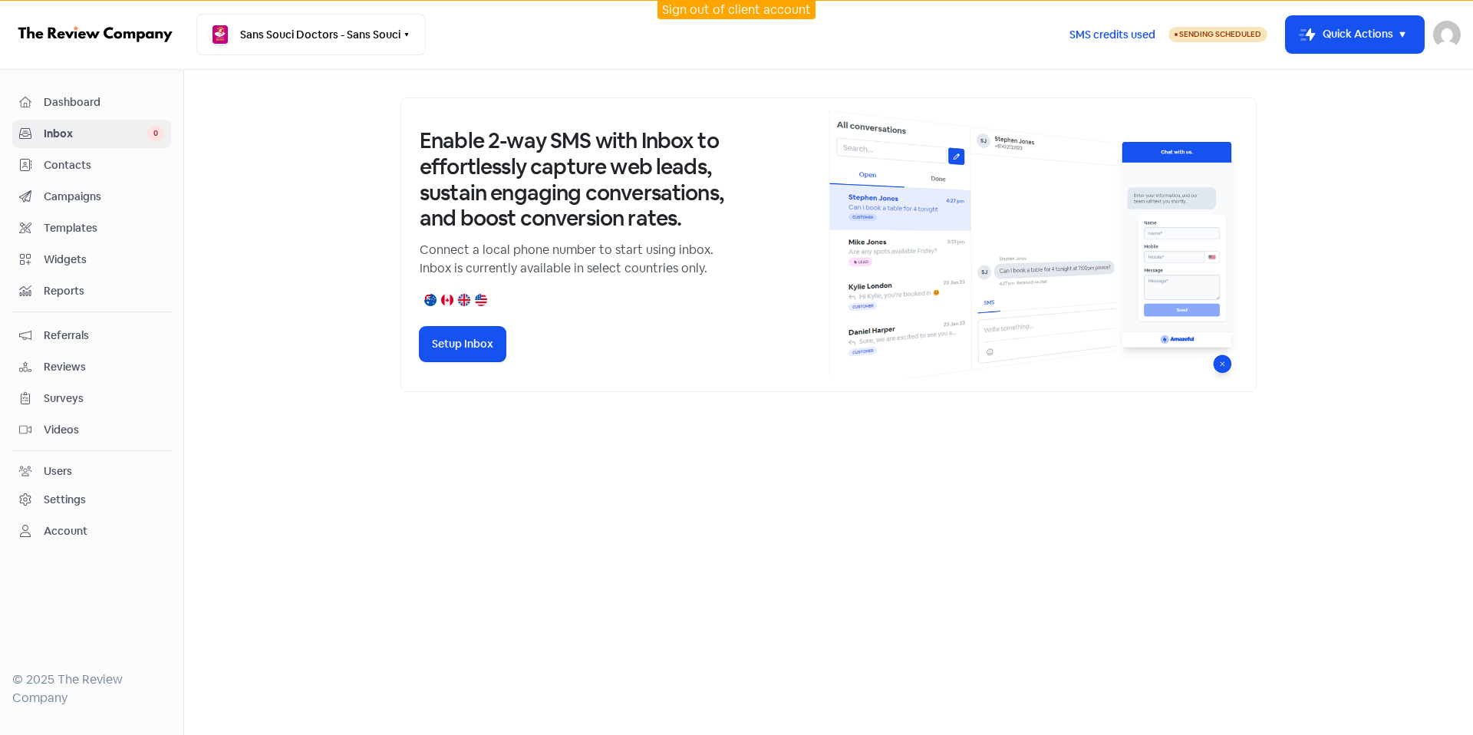
click at [135, 110] on span "Dashboard" at bounding box center [104, 102] width 120 height 16
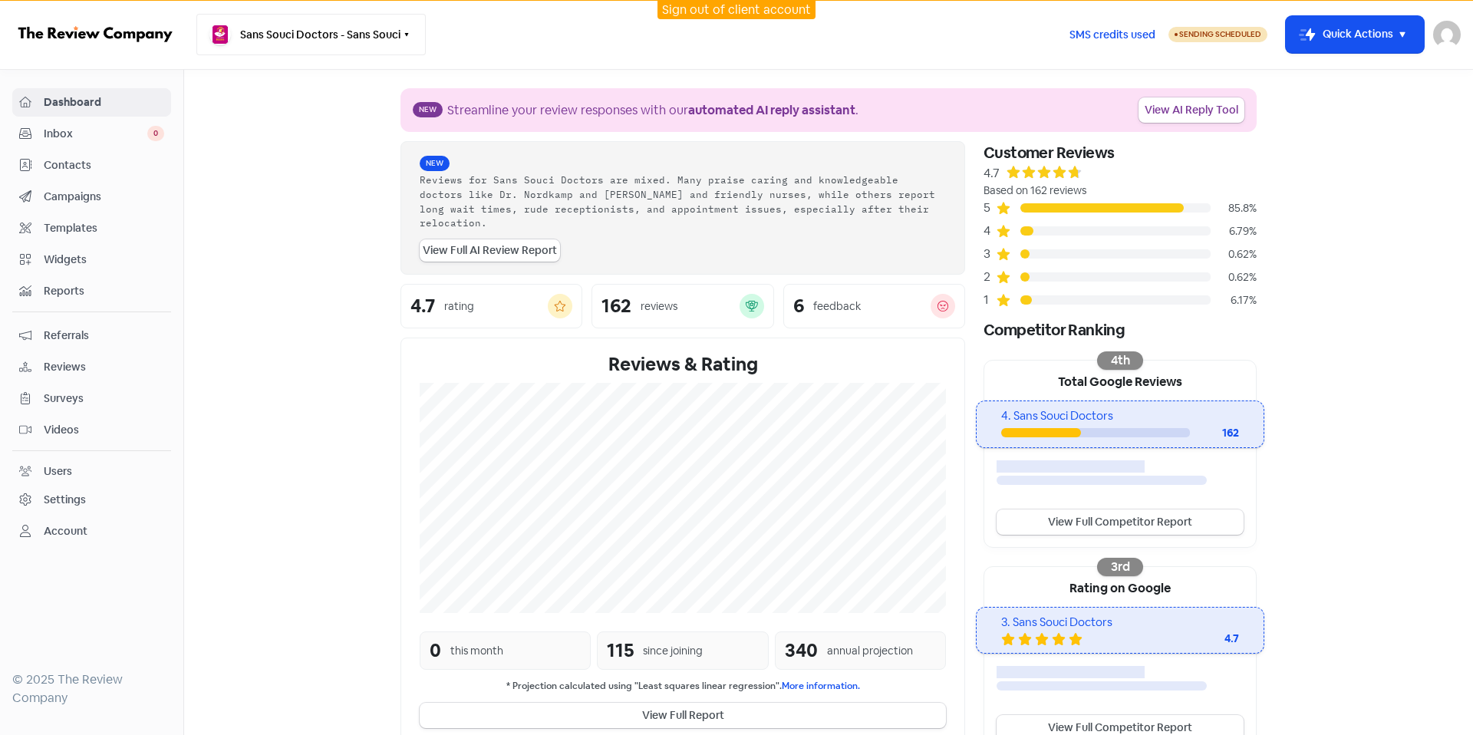
click at [348, 31] on button "Sans Souci Doctors - Sans Souci" at bounding box center [310, 34] width 229 height 41
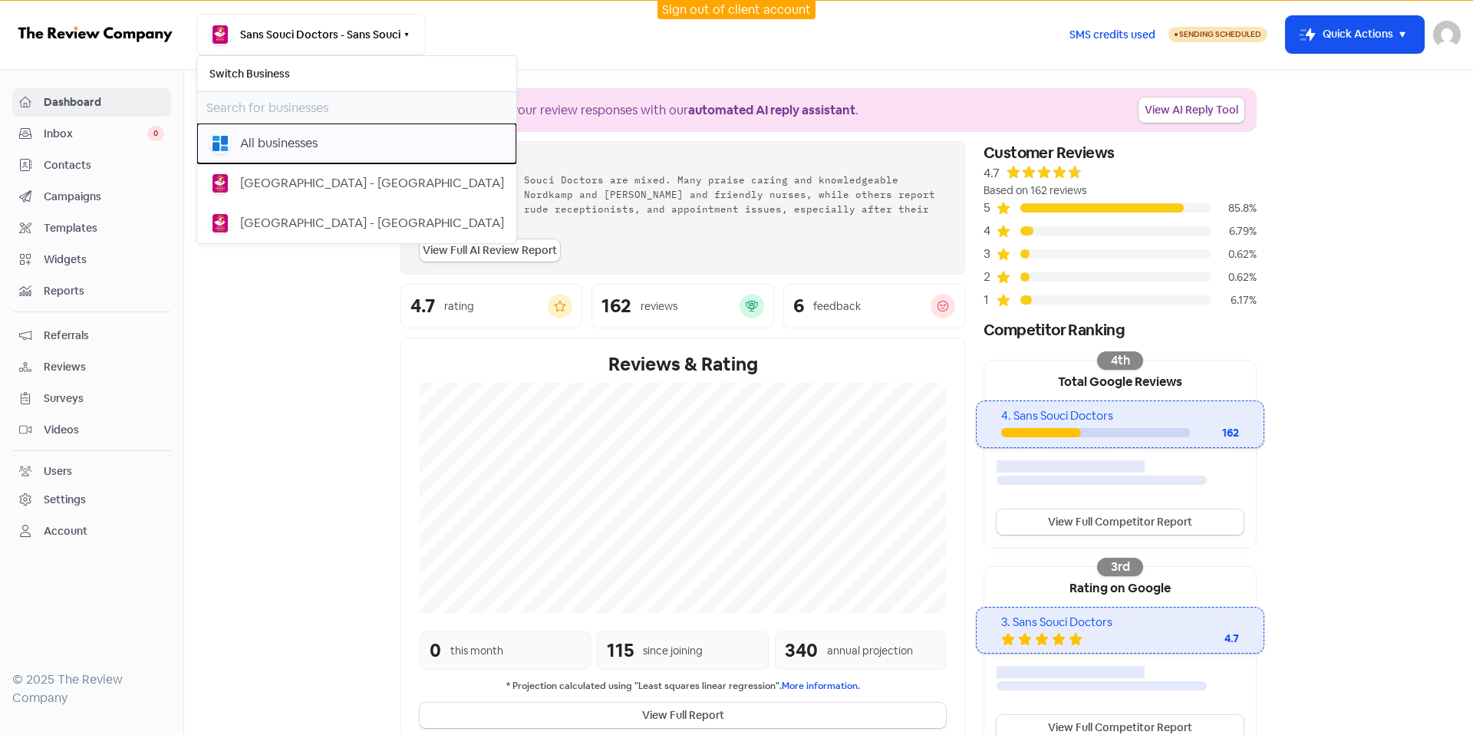
click at [317, 147] on div "All businesses" at bounding box center [279, 143] width 78 height 18
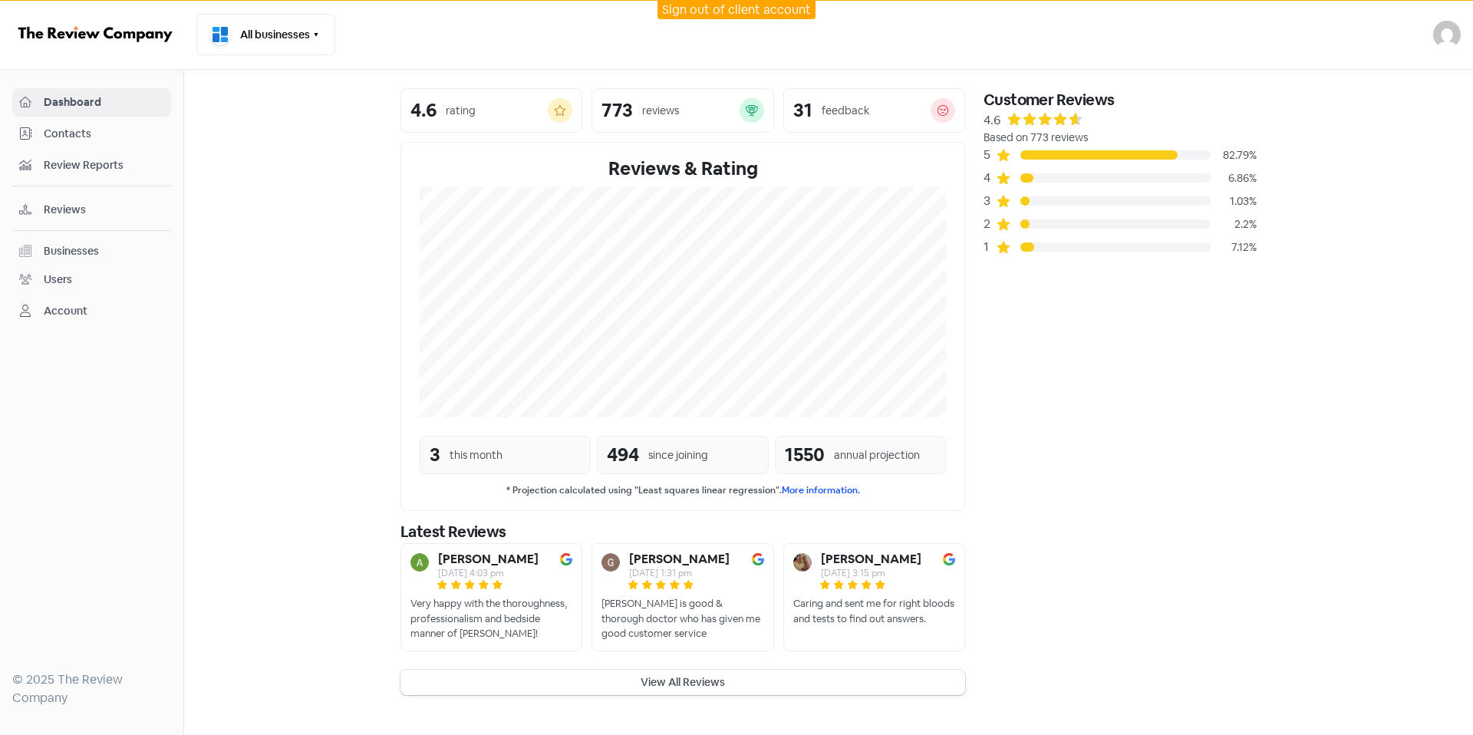
click at [725, 21] on div "All businesses Switch Business All businesses [GEOGRAPHIC_DATA] - [GEOGRAPHIC_D…" at bounding box center [810, 34] width 1228 height 41
click at [729, 15] on link "Sign out of client account" at bounding box center [736, 10] width 149 height 16
